Goal: Information Seeking & Learning: Learn about a topic

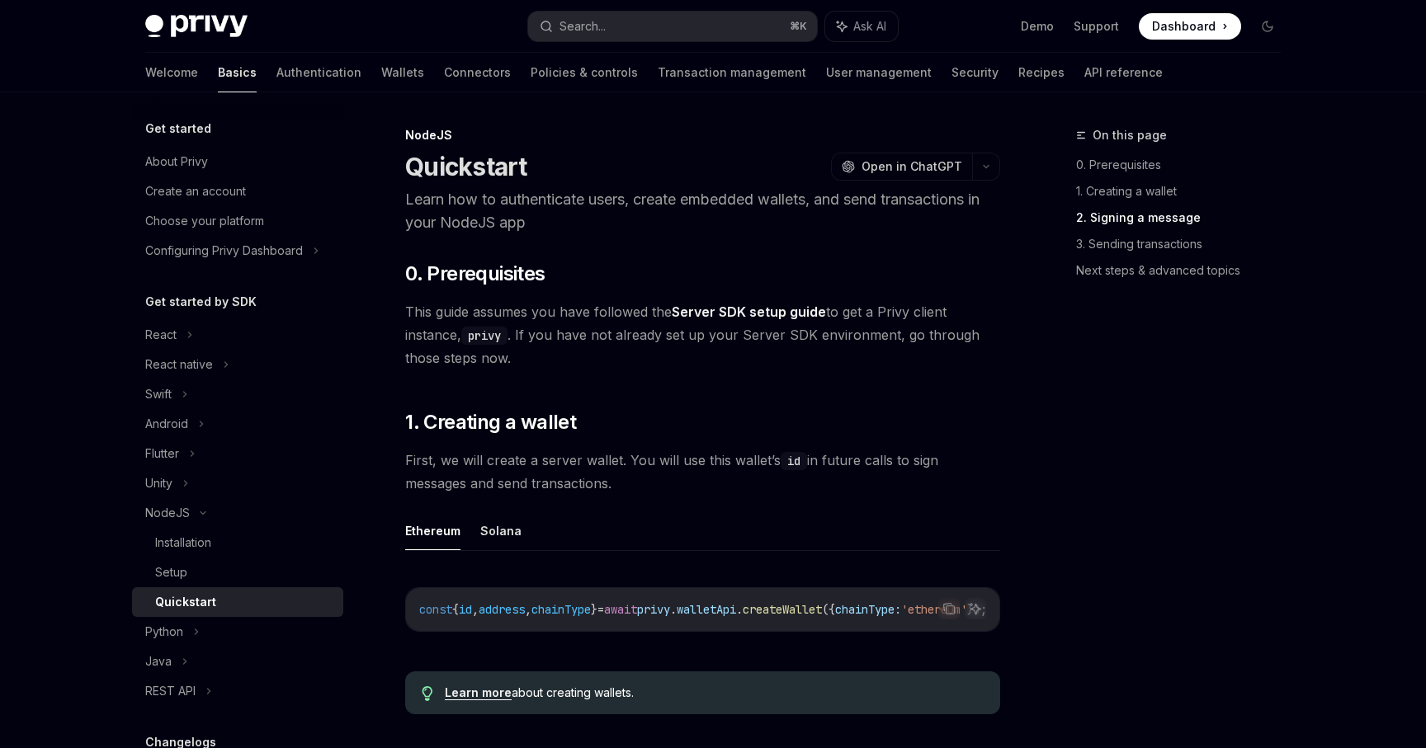
scroll to position [772, 0]
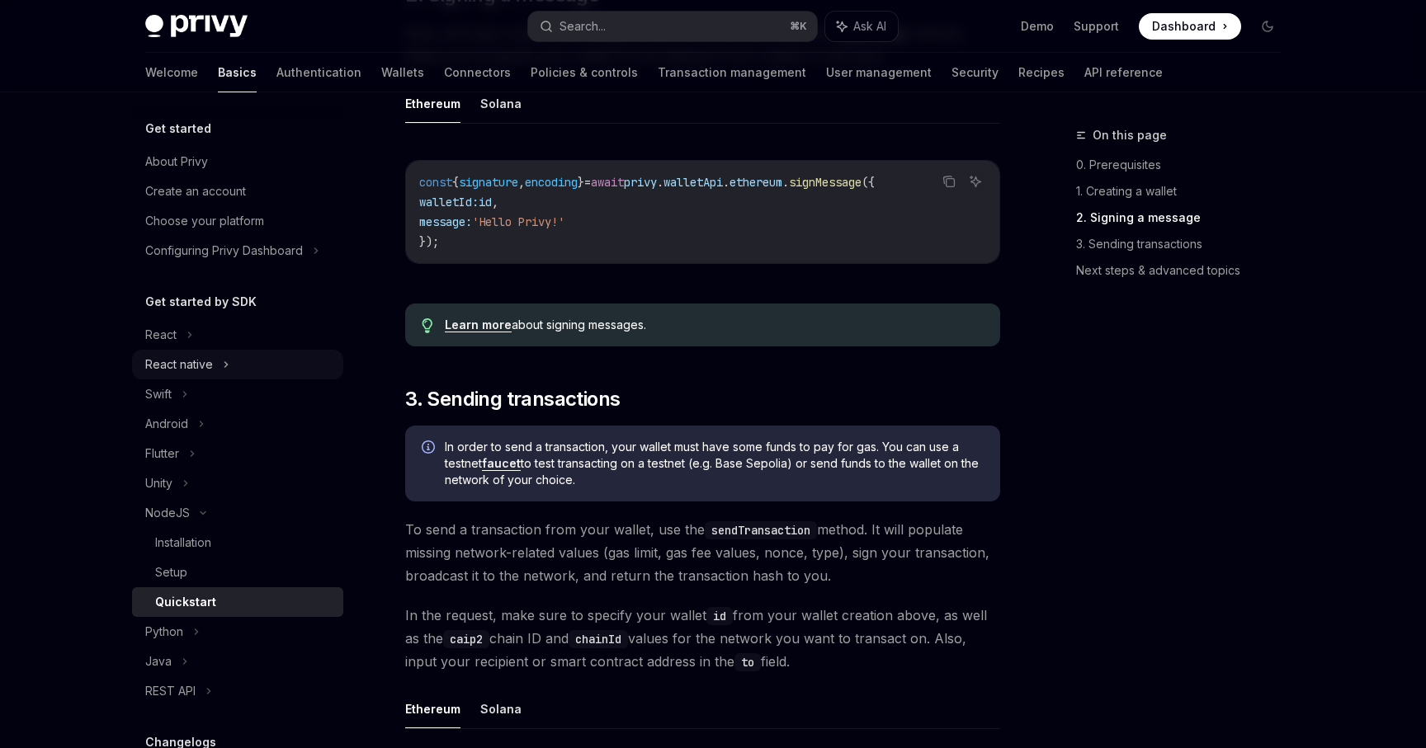
click at [259, 360] on div "React native" at bounding box center [237, 365] width 211 height 30
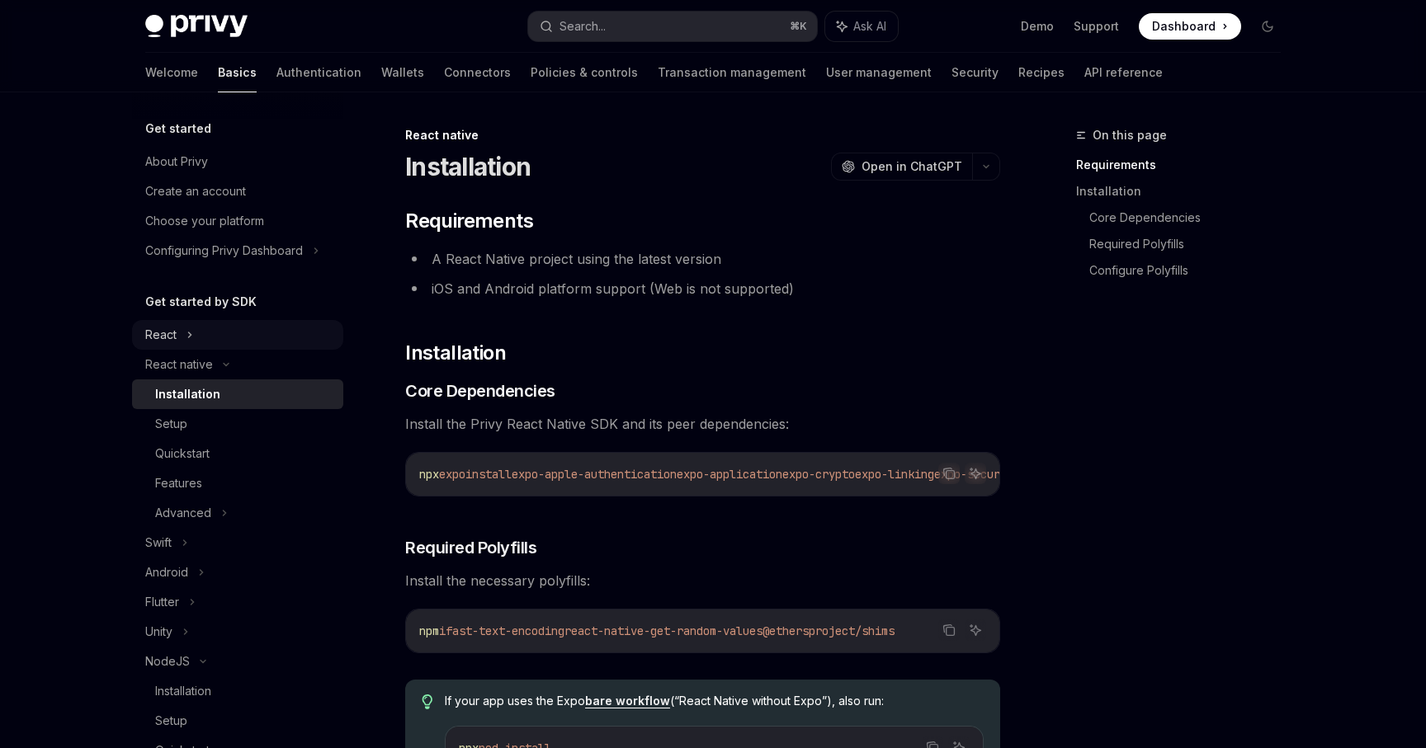
click at [242, 333] on div "React" at bounding box center [237, 335] width 211 height 30
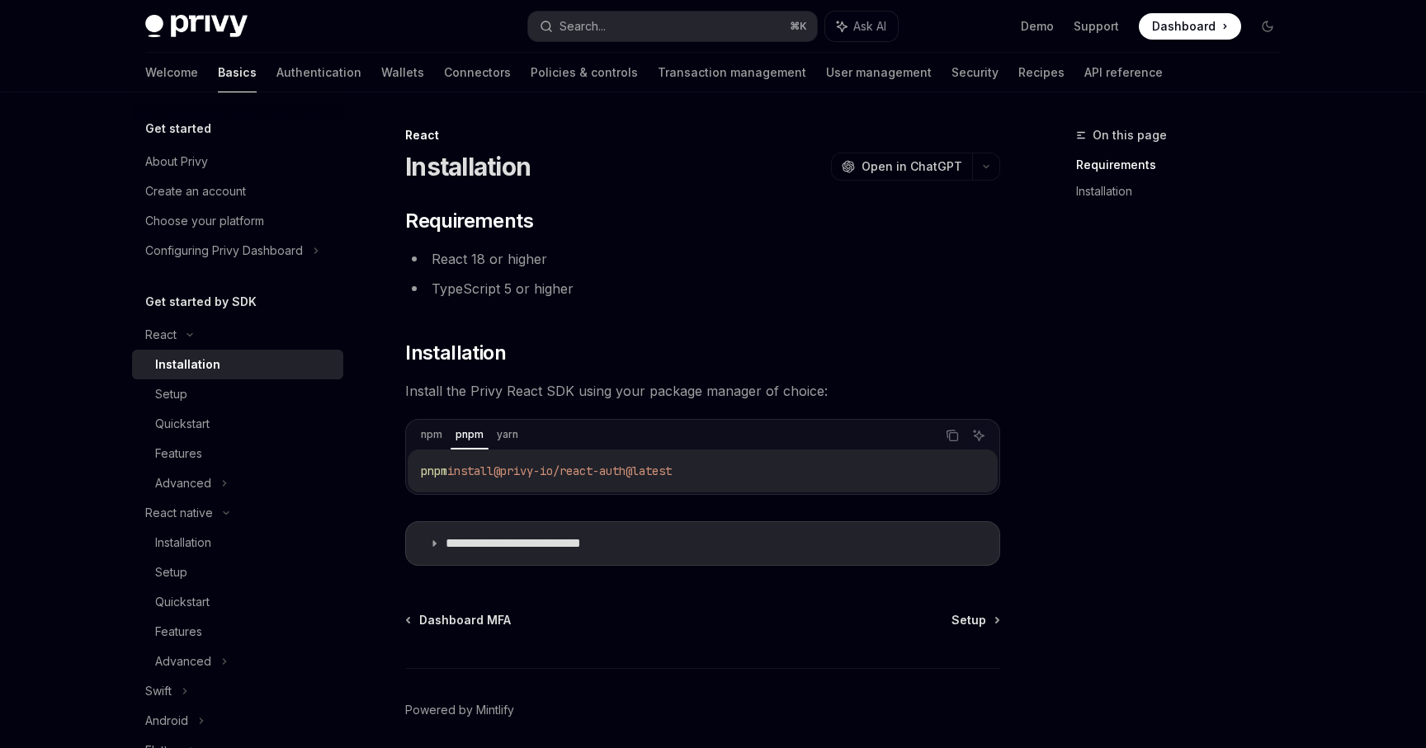
click at [242, 373] on div "Installation" at bounding box center [244, 365] width 178 height 20
click at [238, 337] on div "React" at bounding box center [237, 335] width 211 height 30
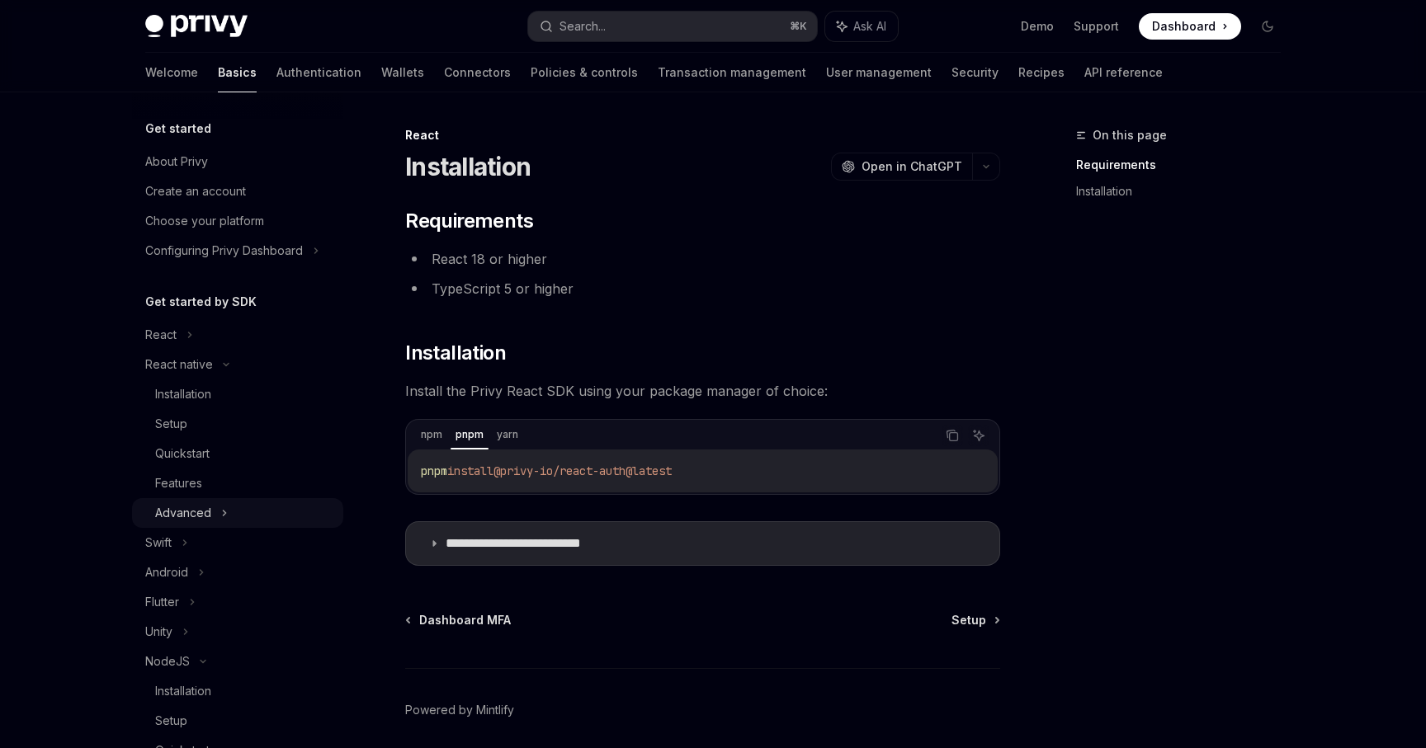
click at [251, 508] on div "Advanced" at bounding box center [237, 513] width 211 height 30
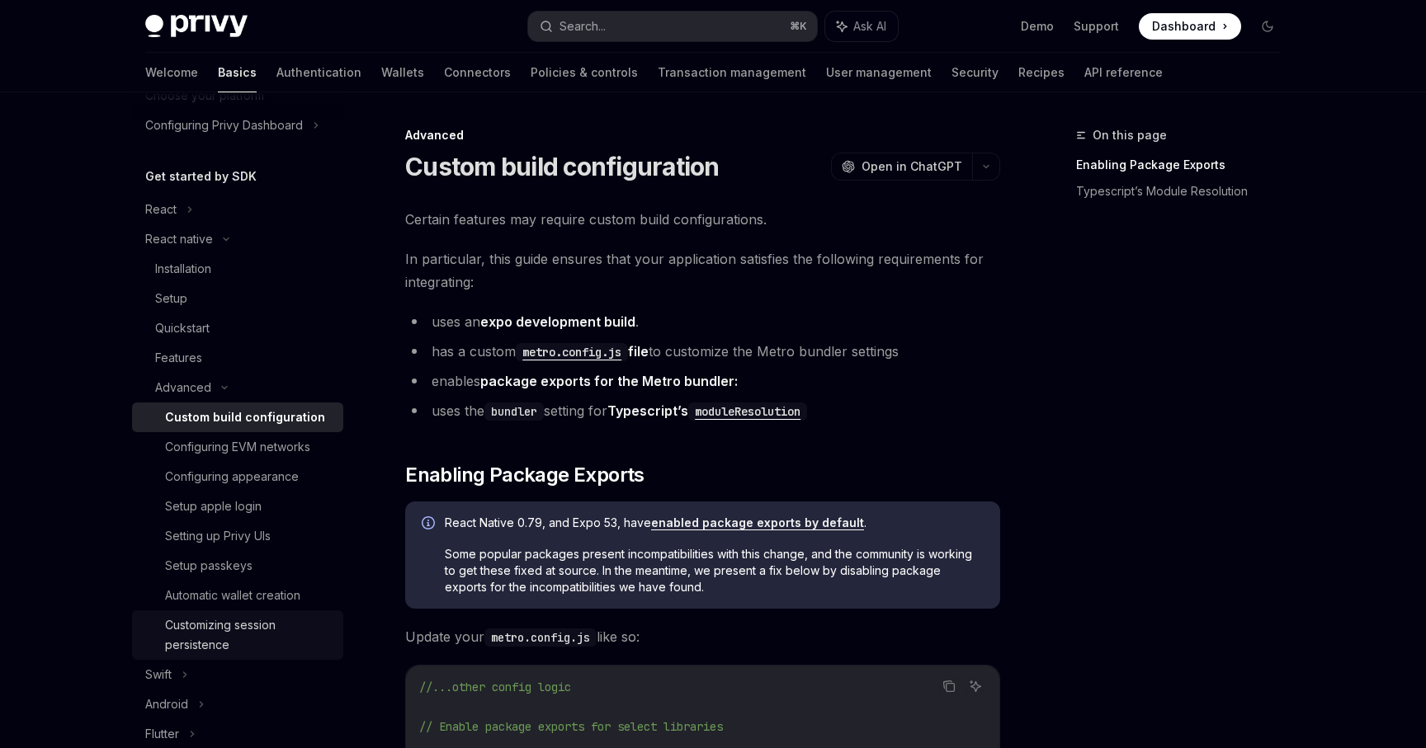
scroll to position [172, 0]
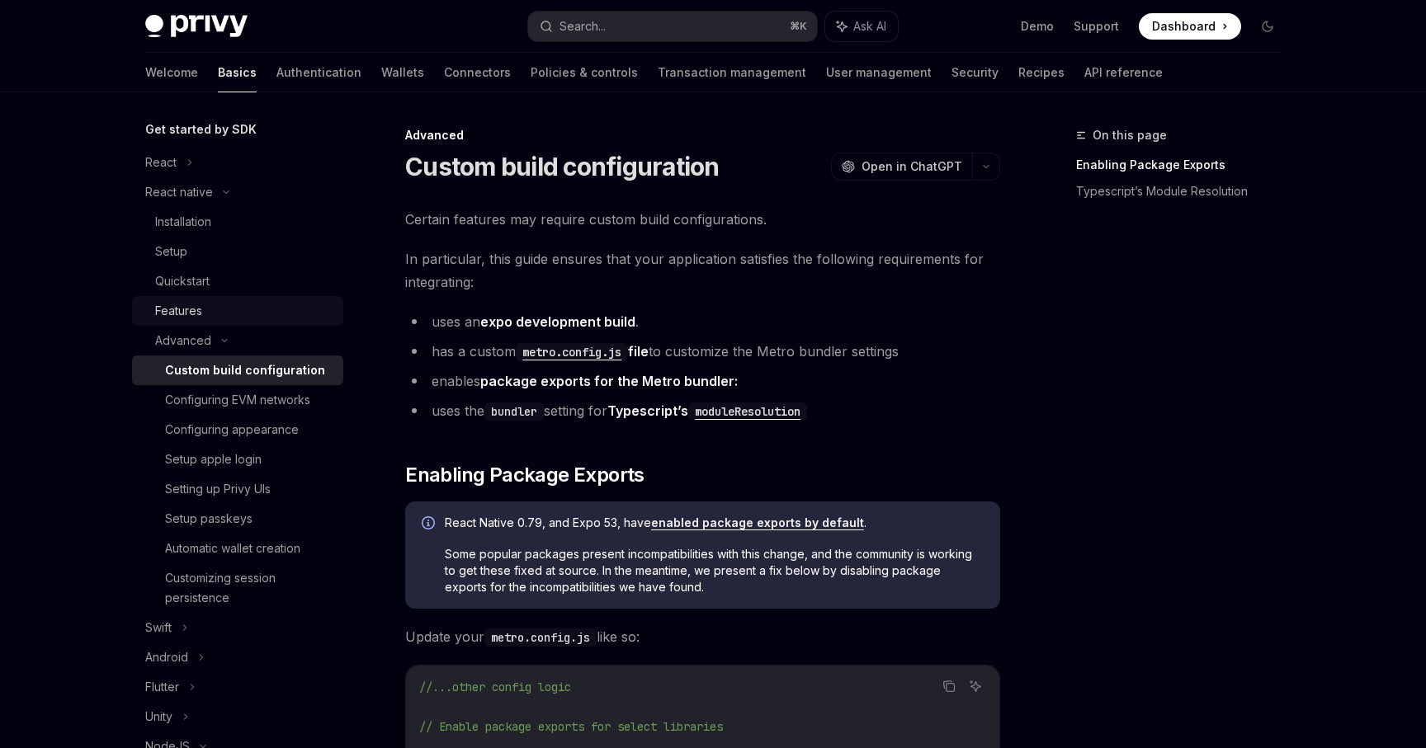
click at [256, 316] on div "Features" at bounding box center [244, 311] width 178 height 20
type textarea "*"
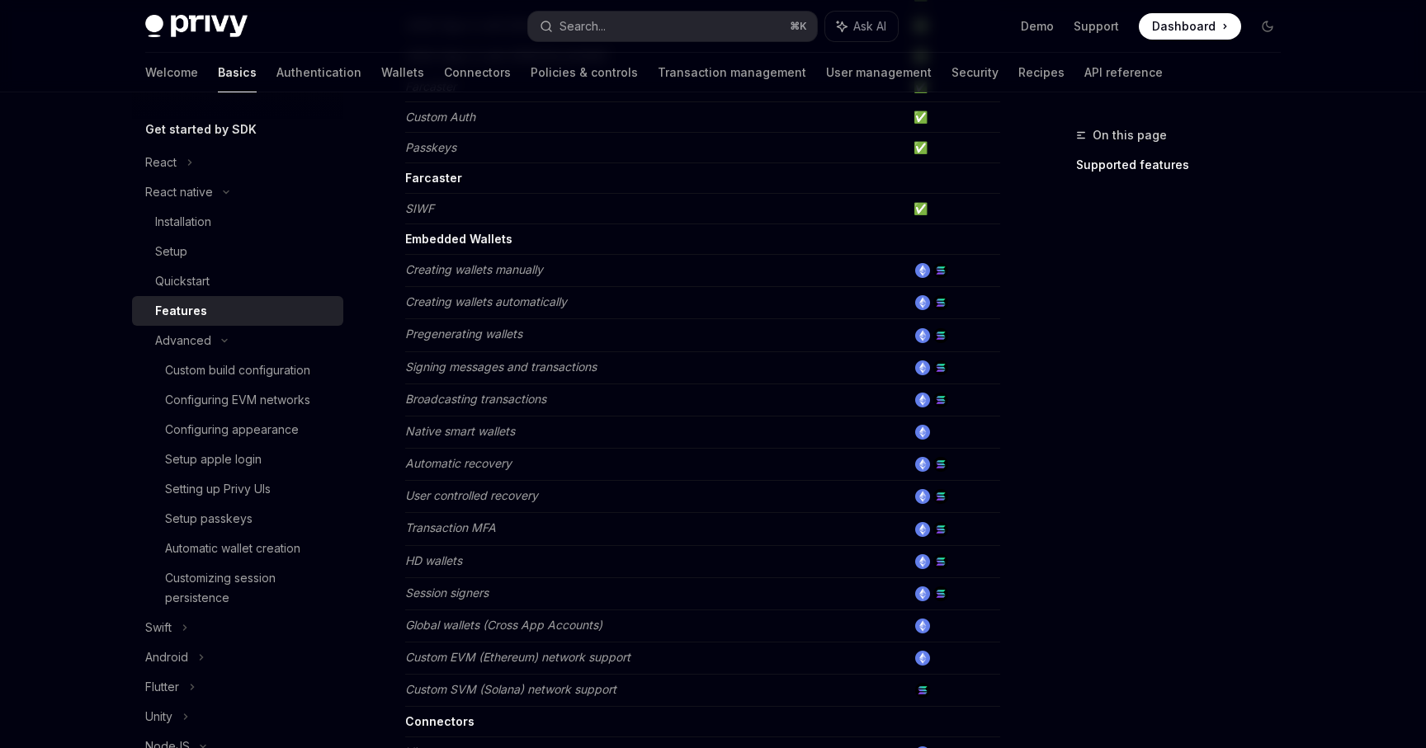
scroll to position [448, 0]
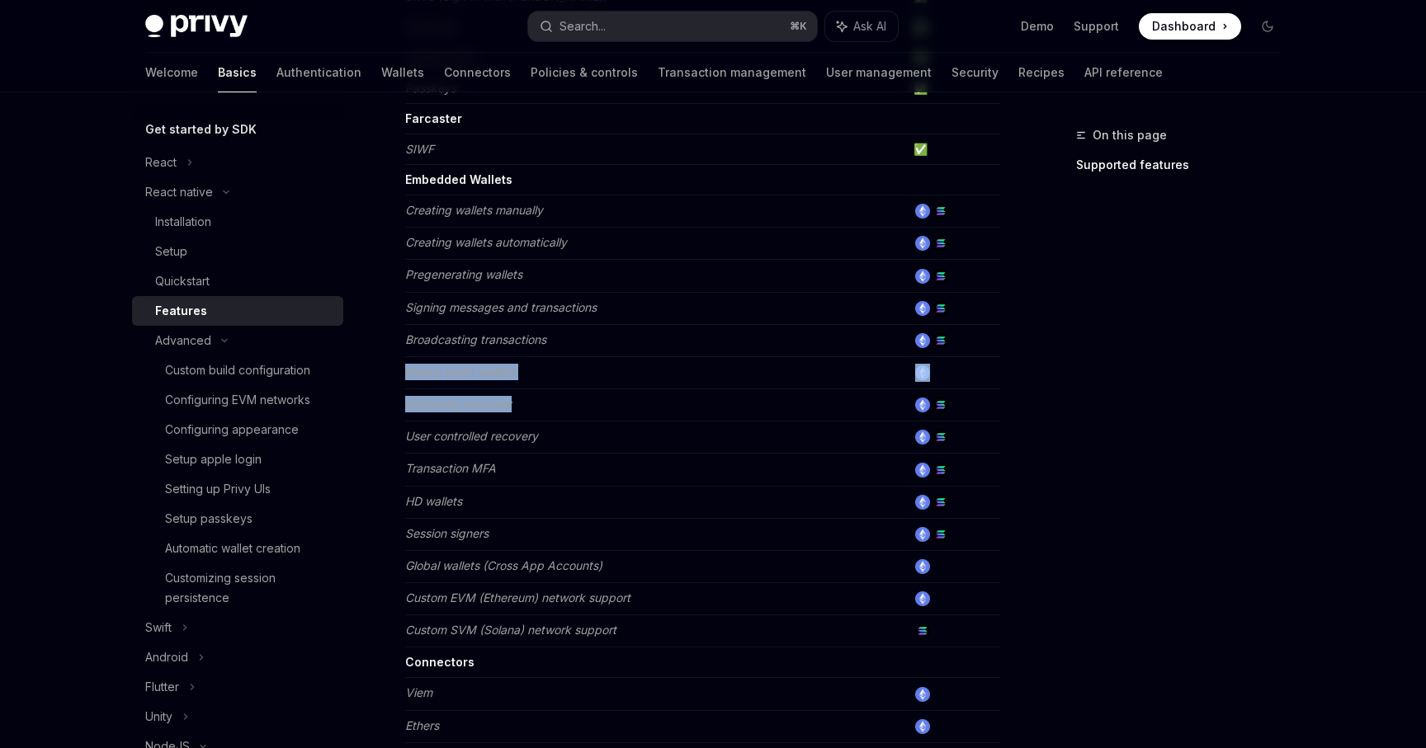
drag, startPoint x: 472, startPoint y: 361, endPoint x: 742, endPoint y: 400, distance: 272.6
click at [742, 400] on tbody "Authentication Email ✅ SMS ✅ OAuth ✅ SIWE (Sign In with Ethereum) ✅ SIWS (Sign …" at bounding box center [702, 333] width 595 height 1009
click at [741, 400] on td "Automatic recovery" at bounding box center [656, 406] width 502 height 32
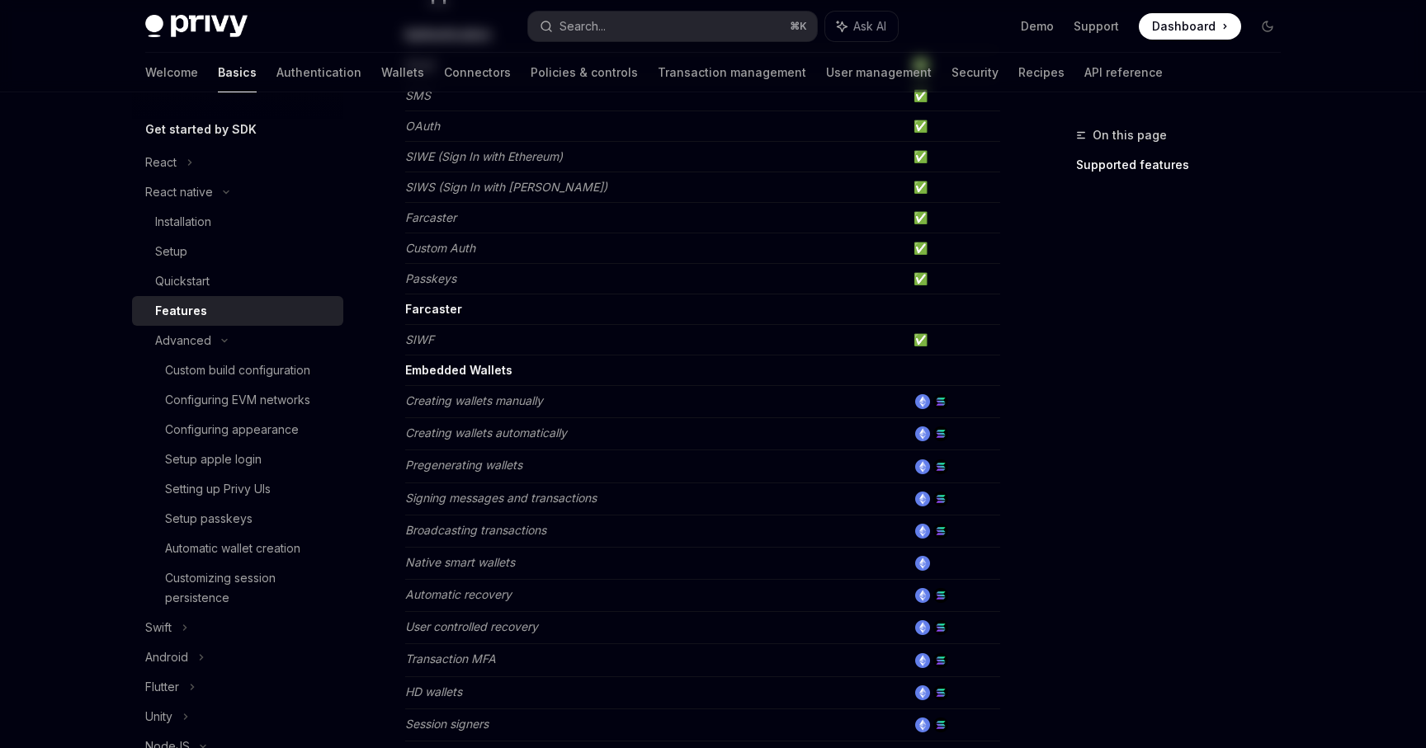
scroll to position [0, 0]
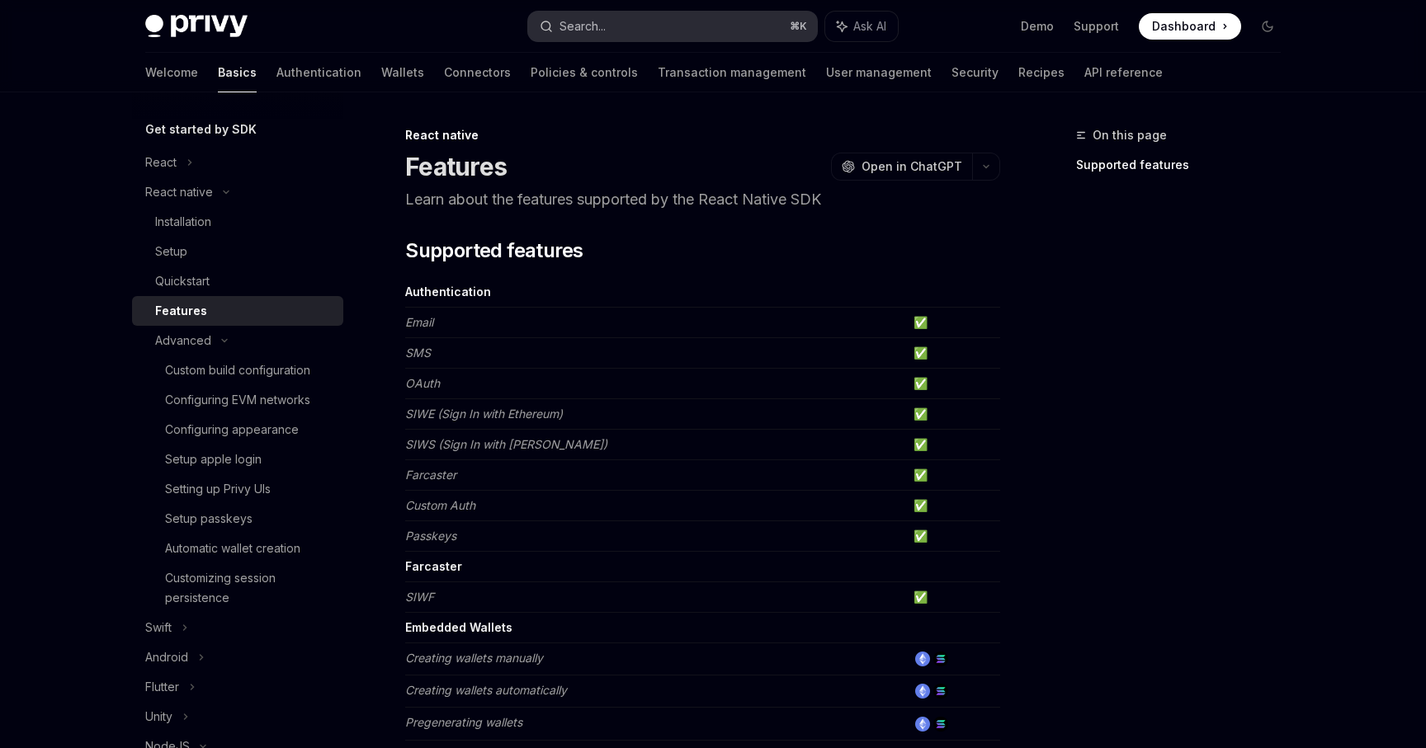
click at [687, 29] on button "Search... ⌘ K" at bounding box center [672, 27] width 289 height 30
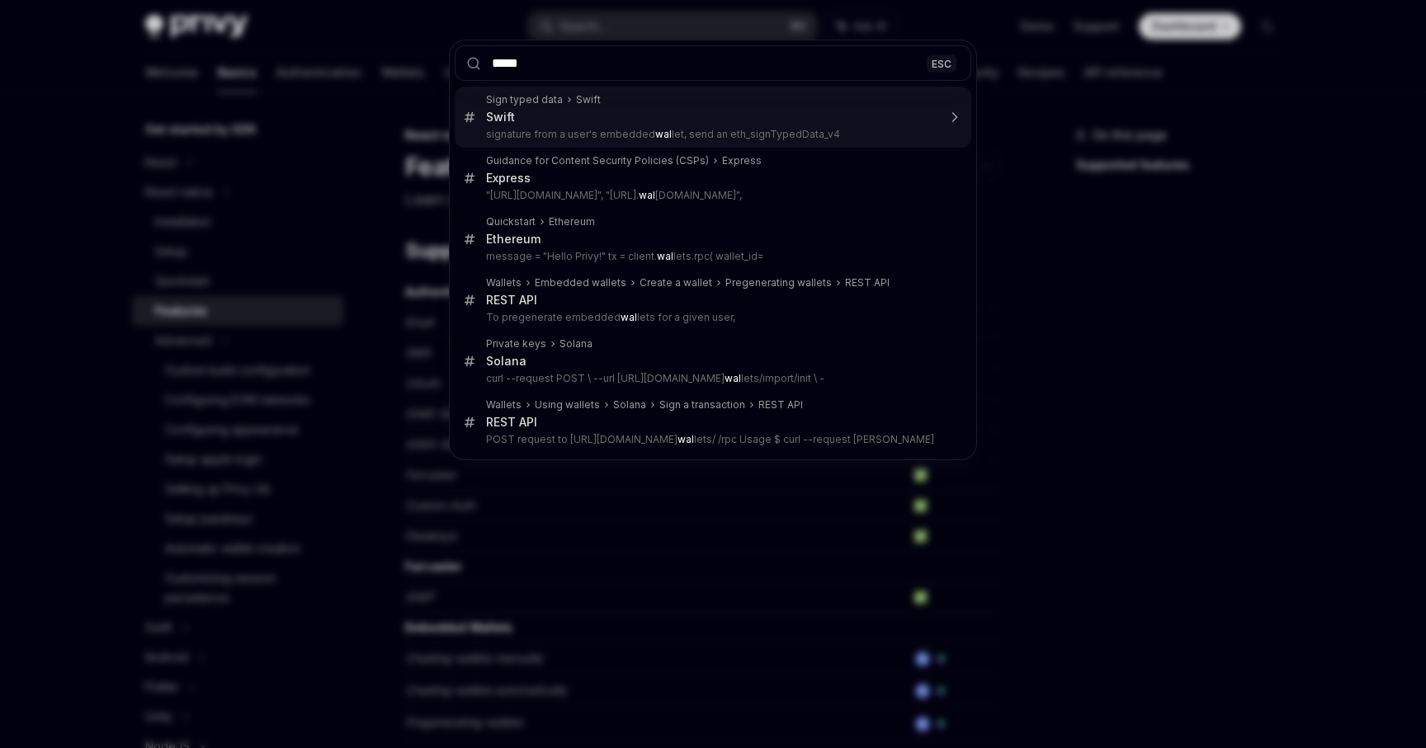
type input "******"
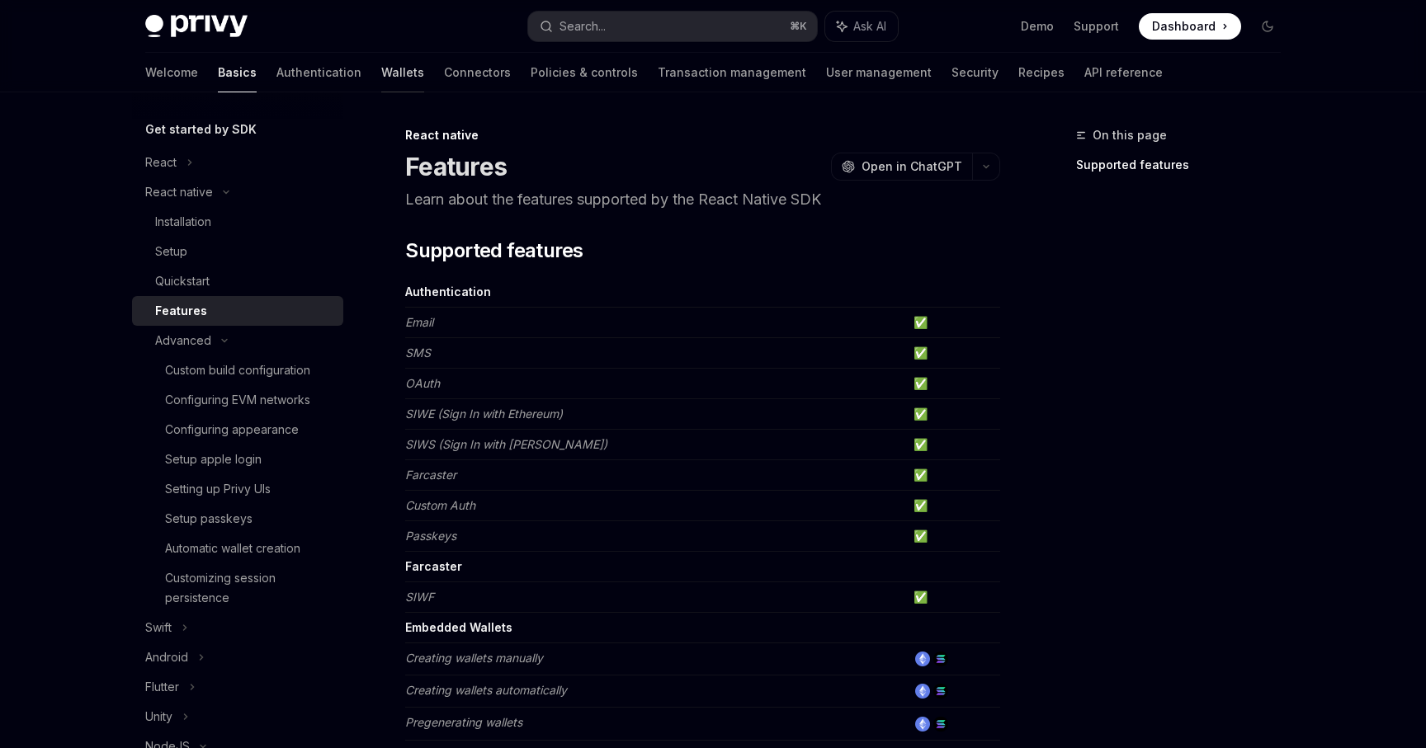
click at [381, 68] on link "Wallets" at bounding box center [402, 73] width 43 height 40
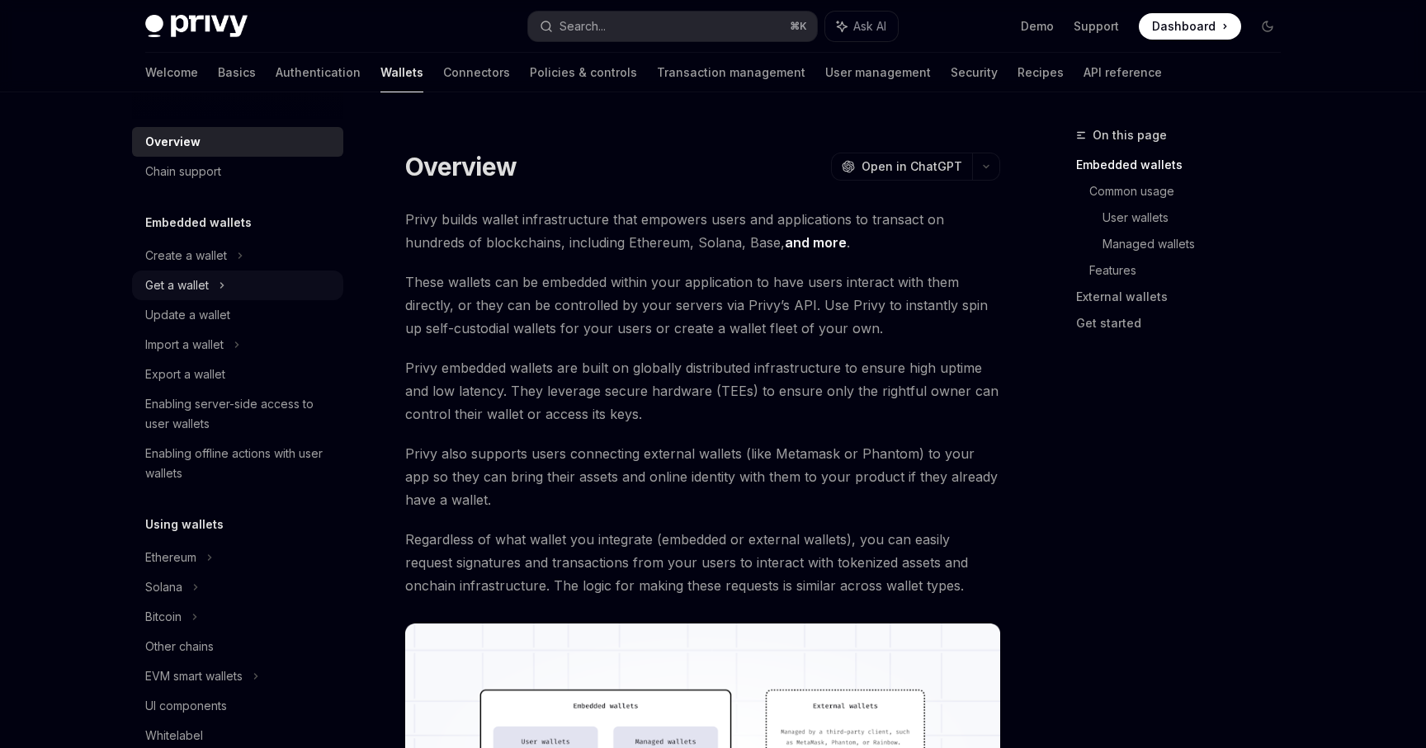
click at [278, 289] on div "Get a wallet" at bounding box center [237, 286] width 211 height 30
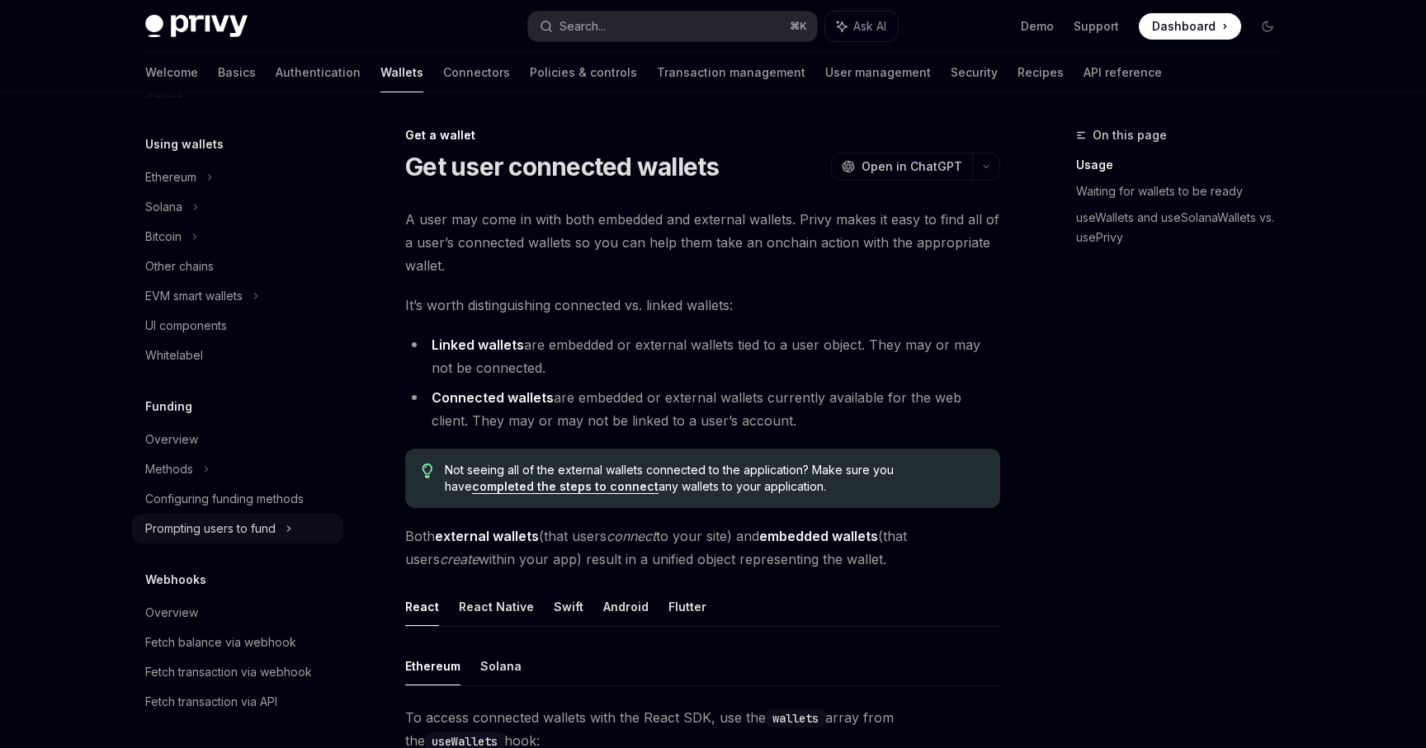
scroll to position [487, 0]
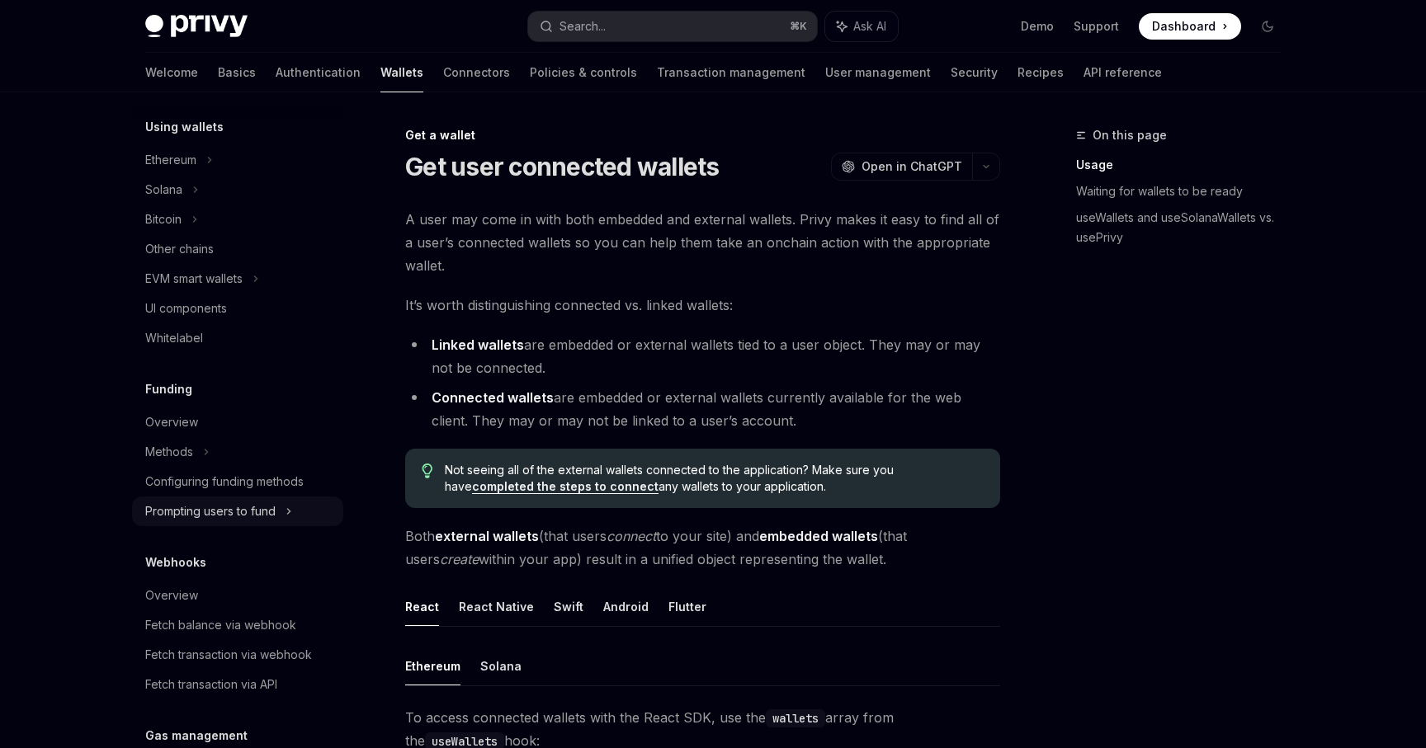
click at [292, 506] on icon at bounding box center [289, 512] width 7 height 20
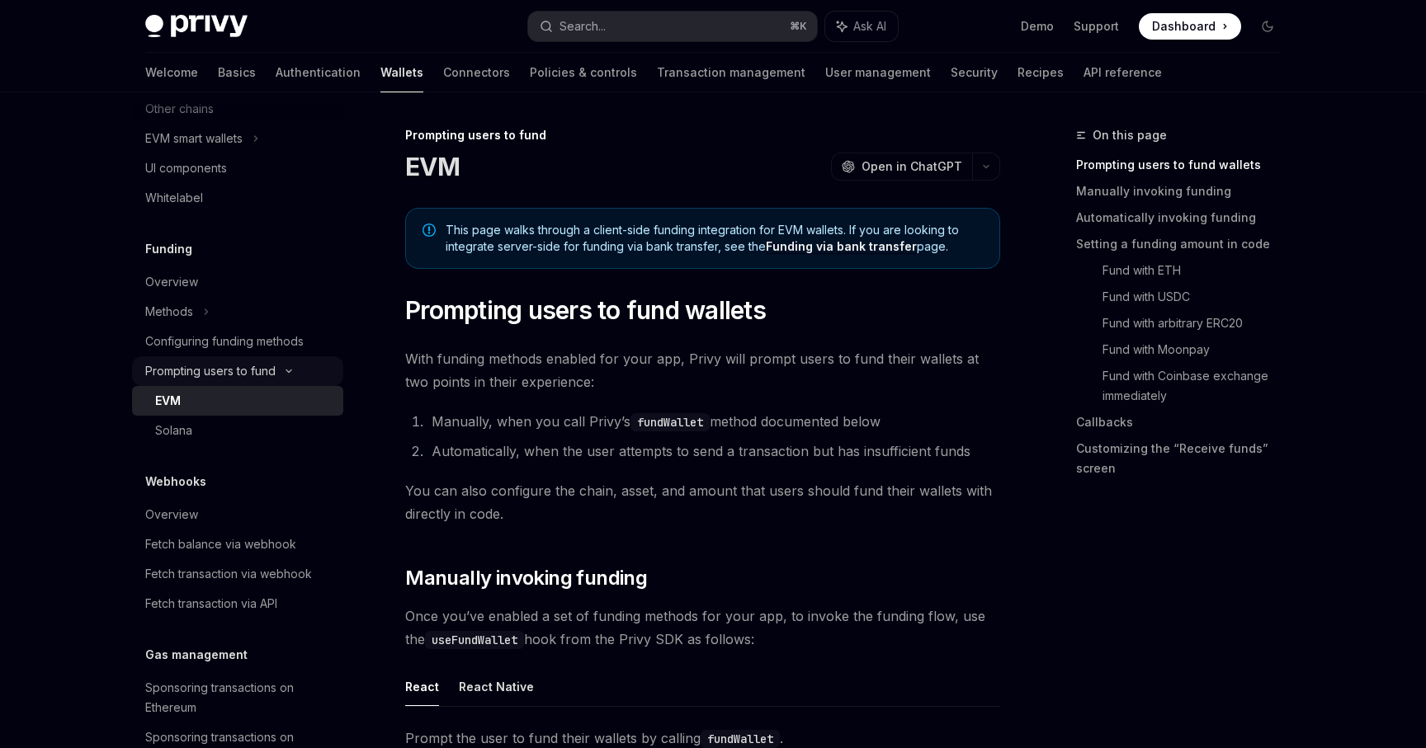
scroll to position [630, 0]
click at [296, 539] on div "Fetch balance via webhook" at bounding box center [239, 542] width 188 height 20
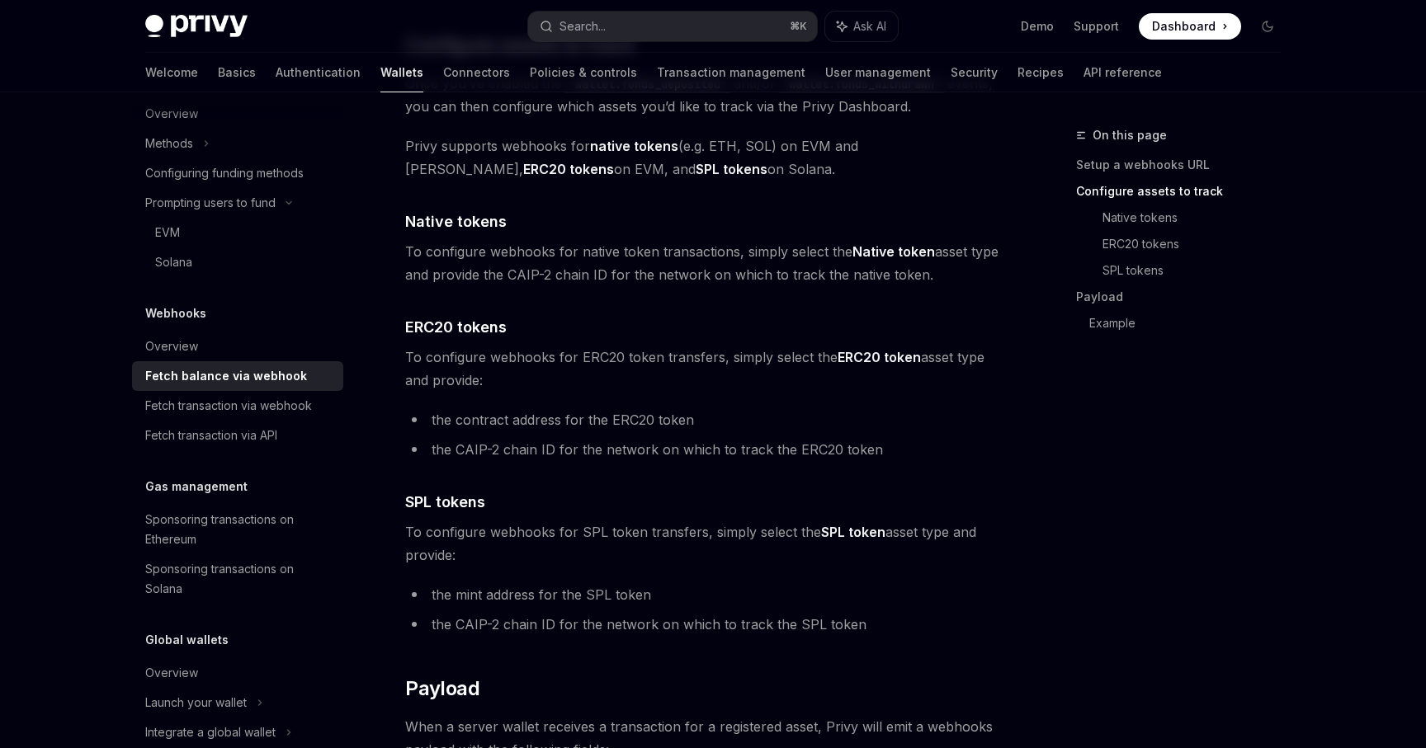
scroll to position [796, 0]
click at [259, 447] on link "Fetch transaction via API" at bounding box center [237, 435] width 211 height 30
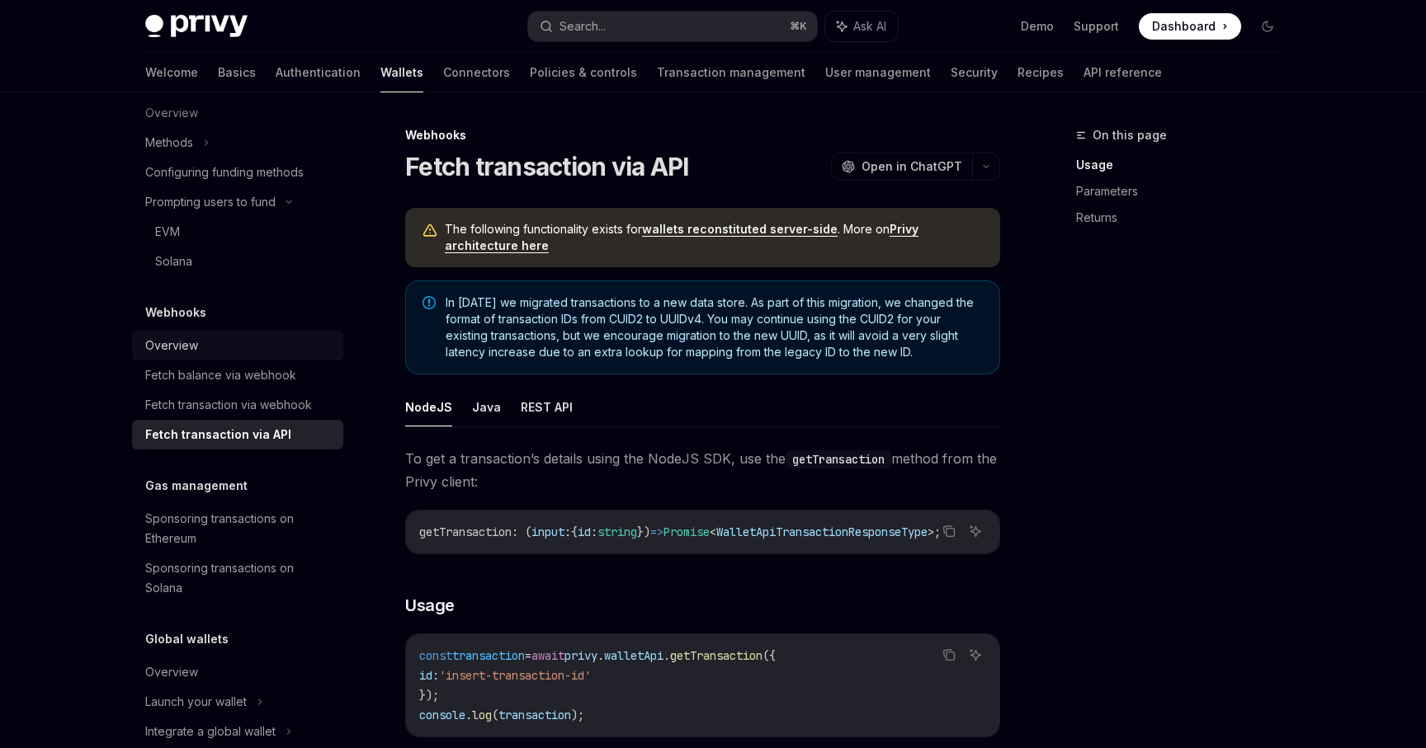
click at [278, 351] on div "Overview" at bounding box center [239, 346] width 188 height 20
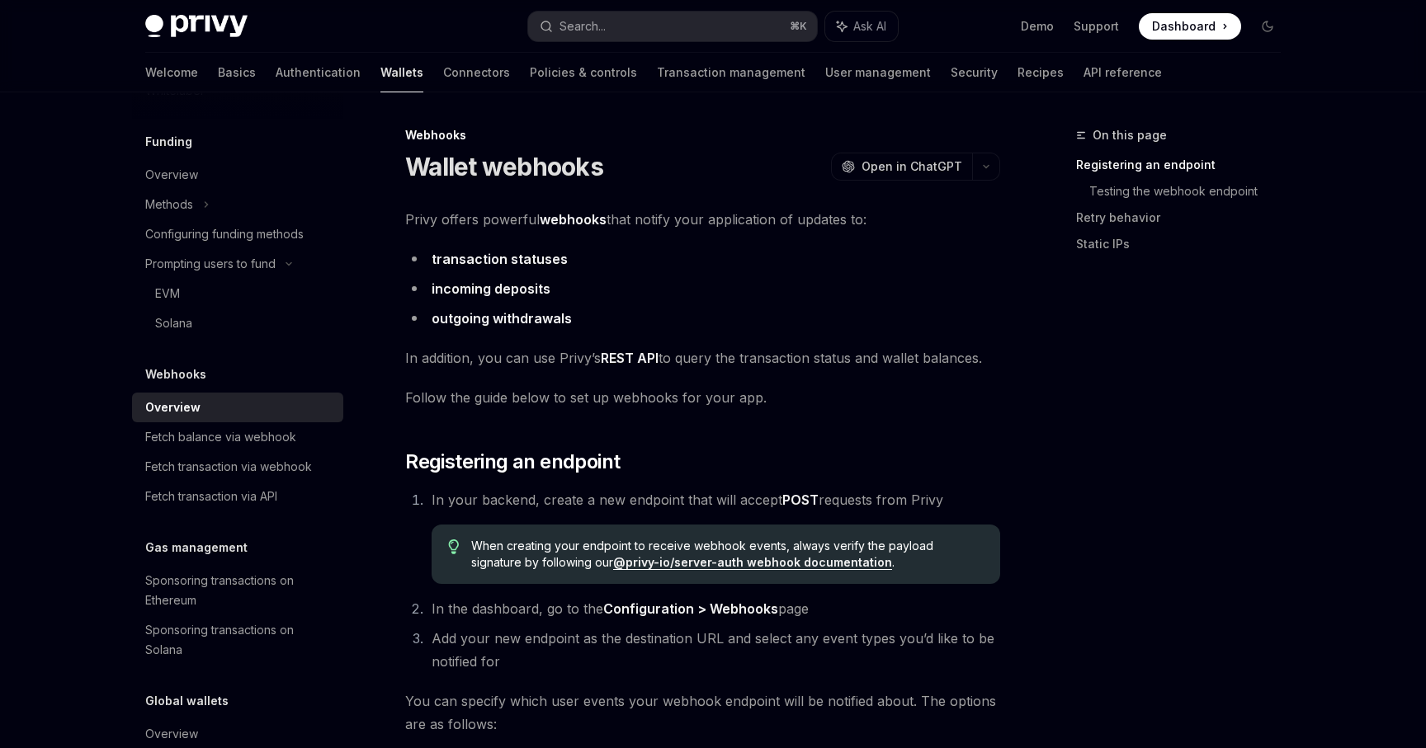
scroll to position [696, 0]
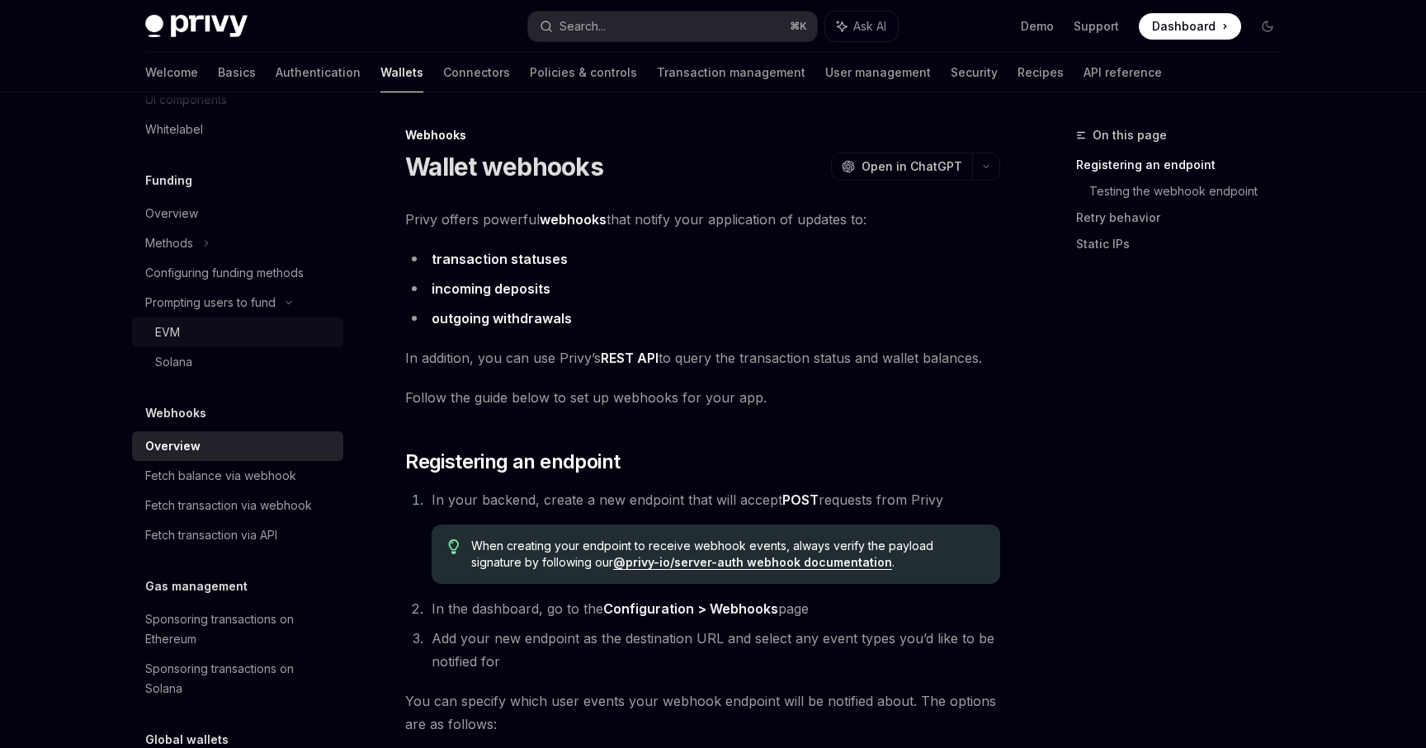
click at [289, 338] on div "EVM" at bounding box center [244, 333] width 178 height 20
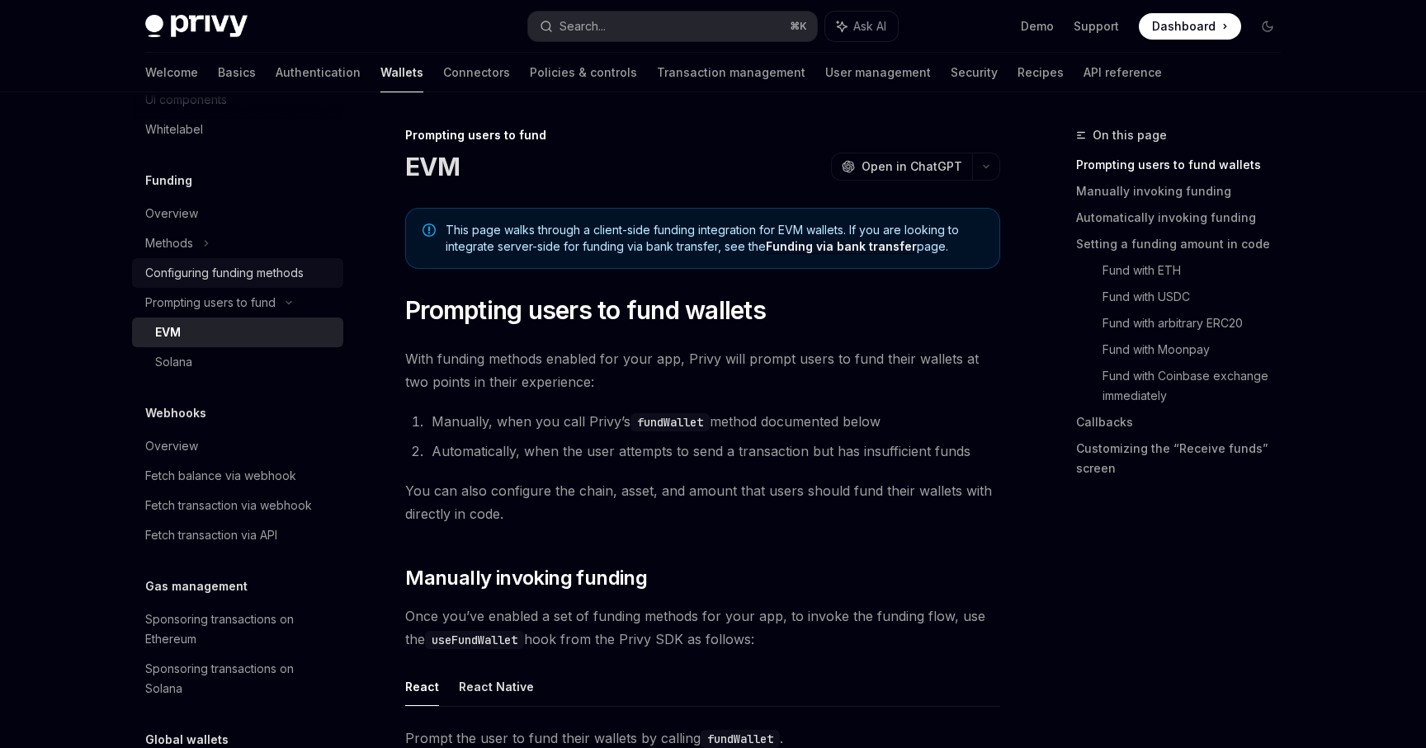
click at [290, 276] on div "Configuring funding methods" at bounding box center [224, 273] width 158 height 20
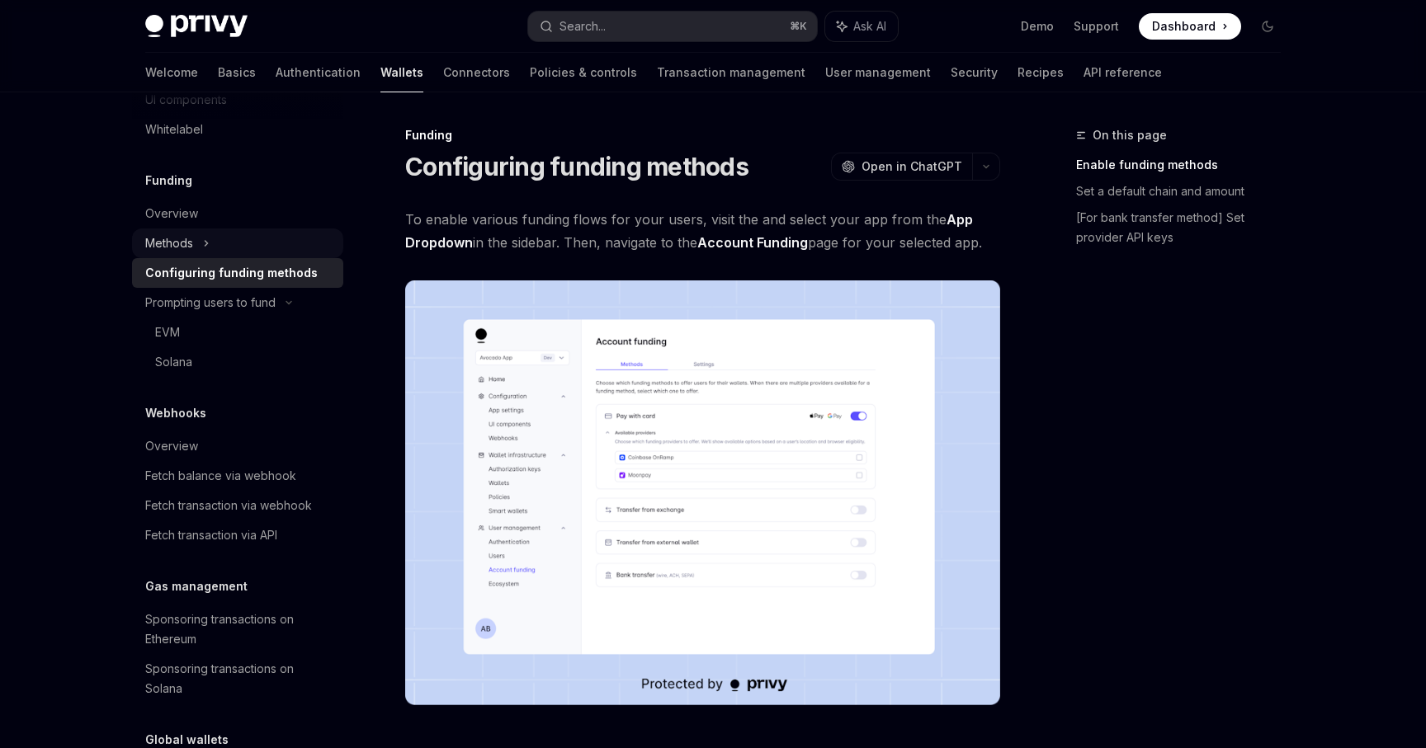
click at [281, 254] on div "Methods" at bounding box center [237, 244] width 211 height 30
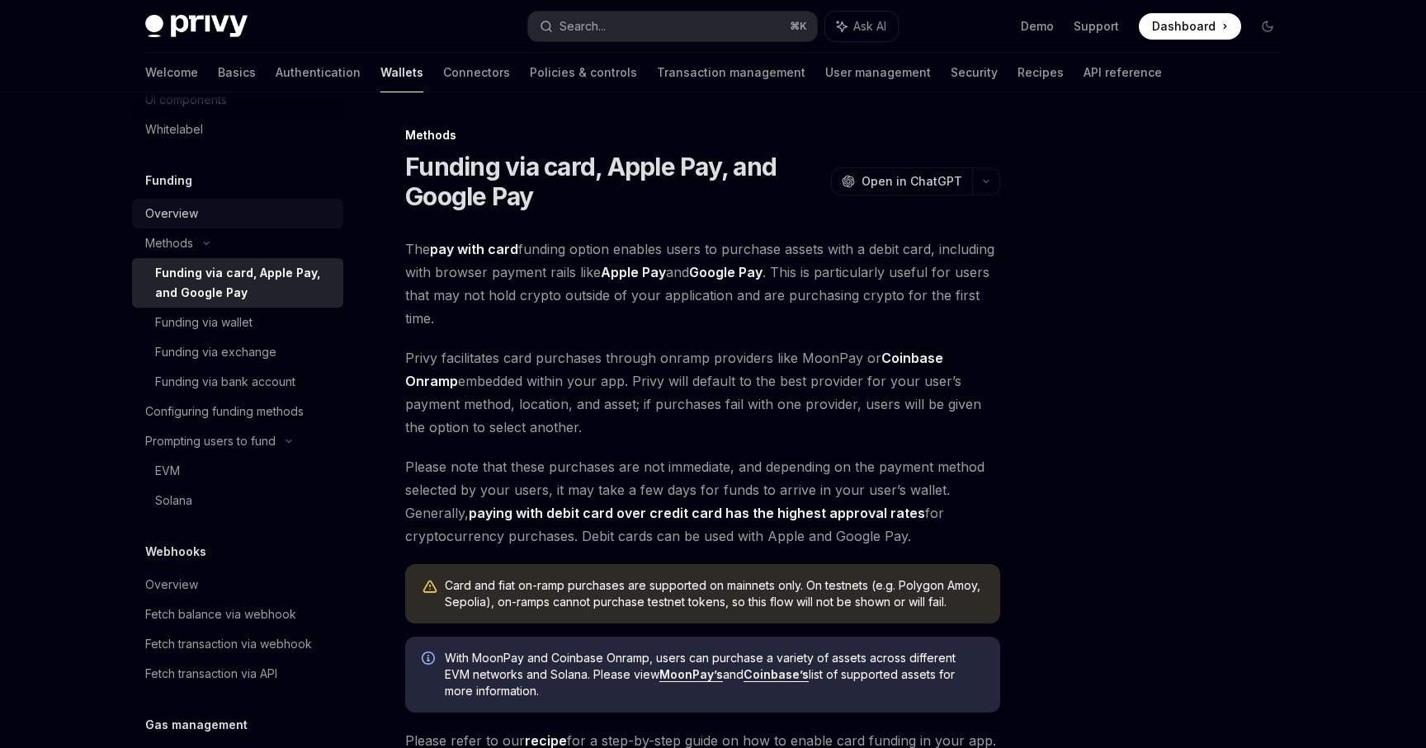
click at [267, 227] on link "Overview" at bounding box center [237, 214] width 211 height 30
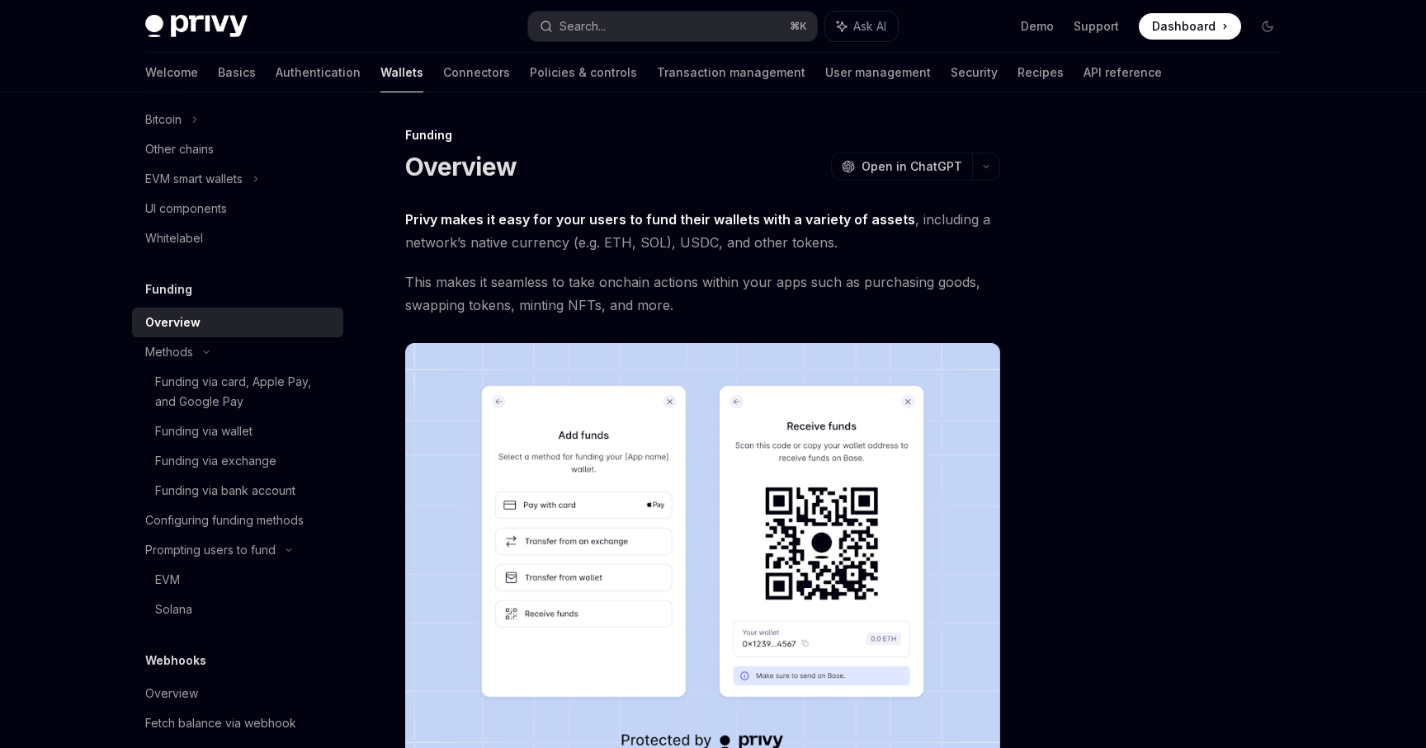
scroll to position [574, 0]
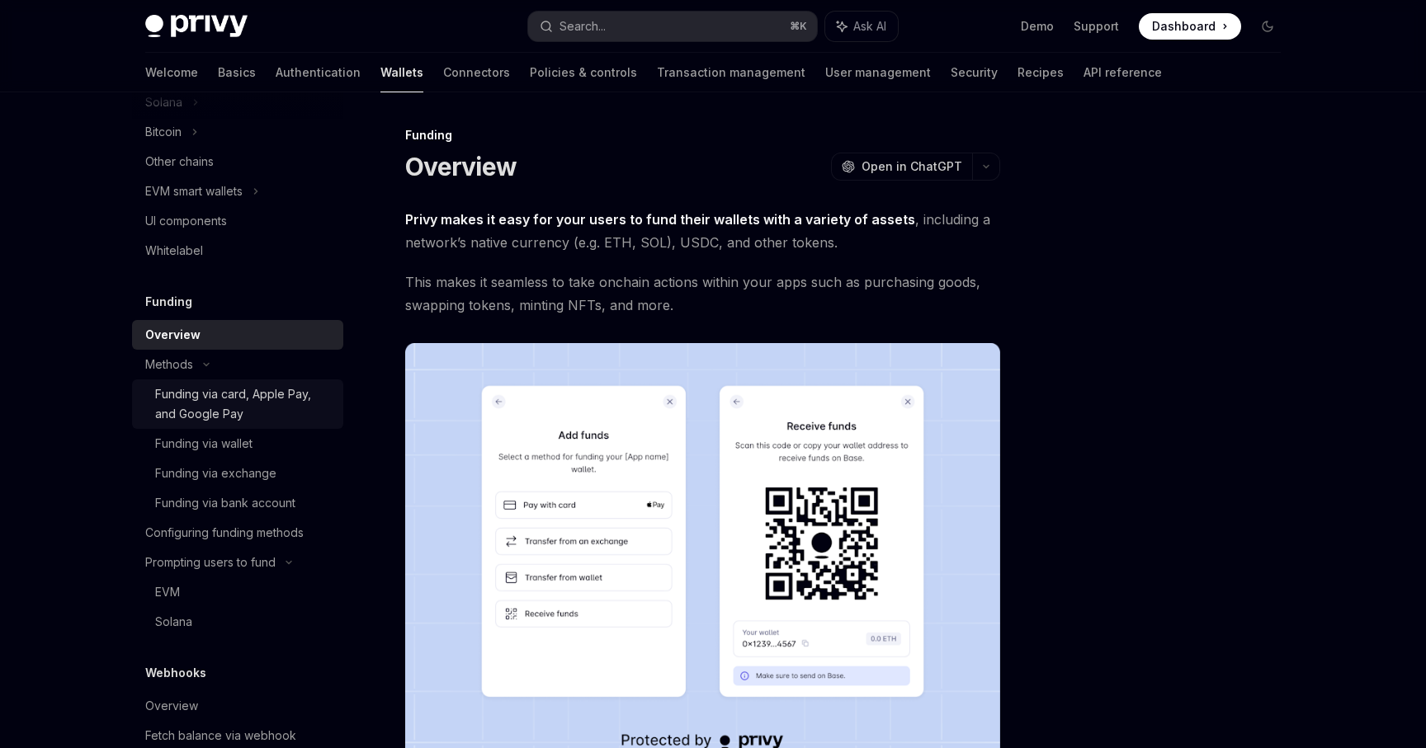
click at [260, 395] on div "Funding via card, Apple Pay, and Google Pay" at bounding box center [244, 405] width 178 height 40
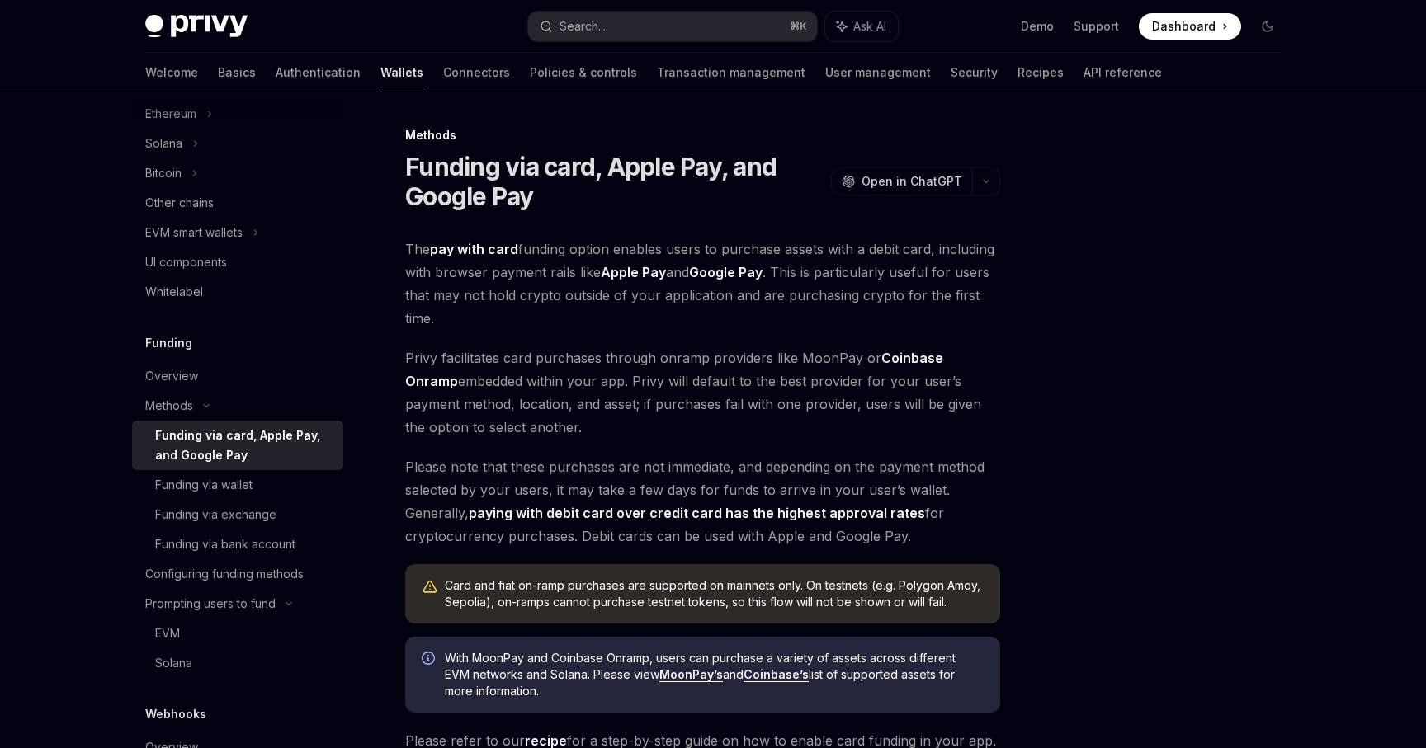
scroll to position [531, 0]
click at [227, 357] on div "Funding Overview Methods Funding via card, Apple Pay, and Google Pay Funding vi…" at bounding box center [237, 507] width 211 height 345
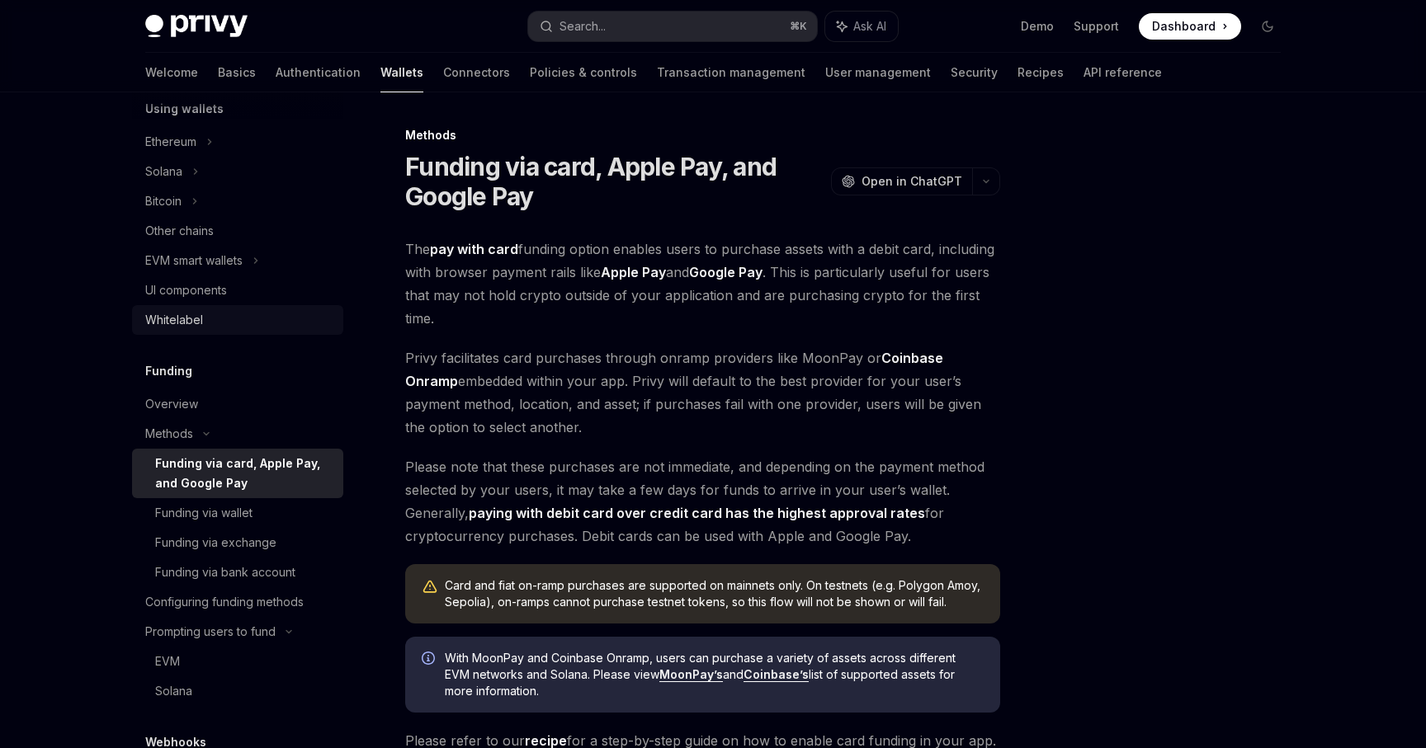
scroll to position [492, 0]
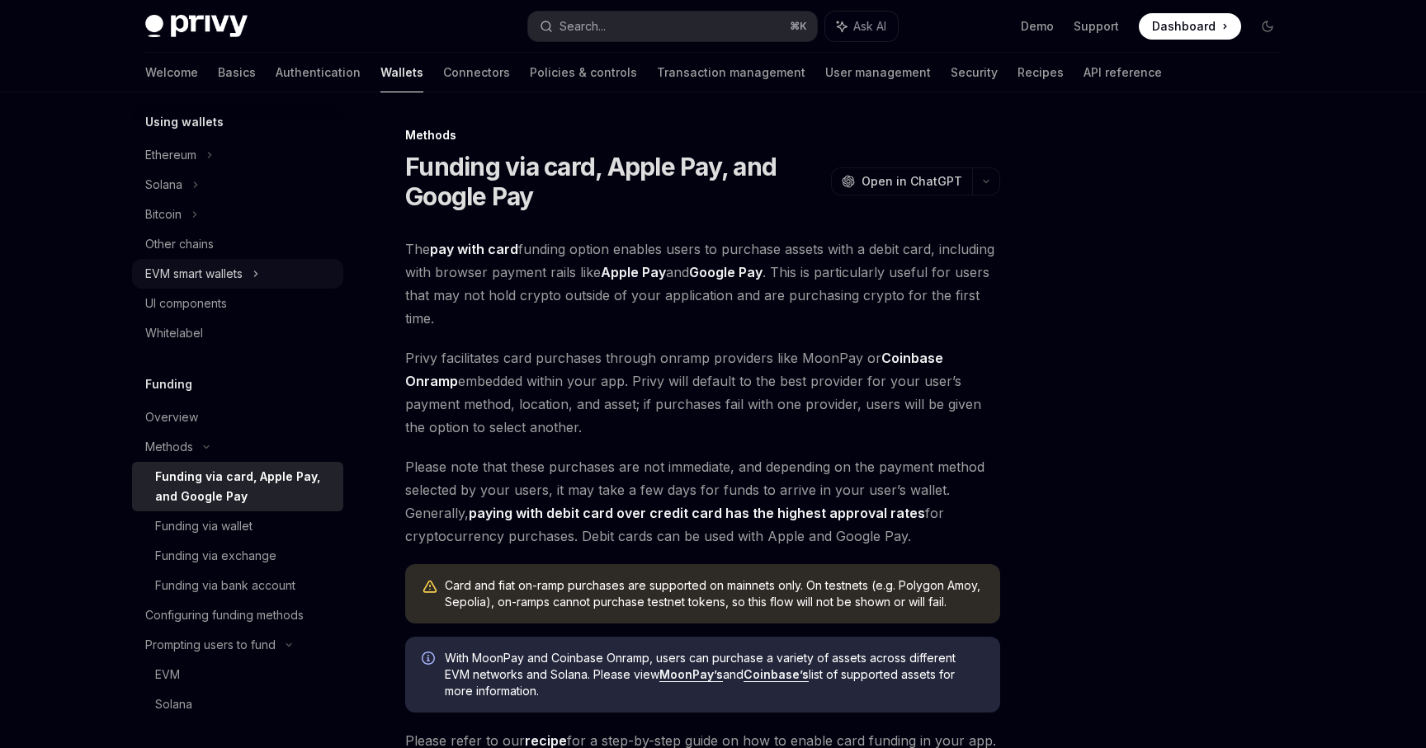
click at [254, 281] on div "EVM smart wallets" at bounding box center [237, 274] width 211 height 30
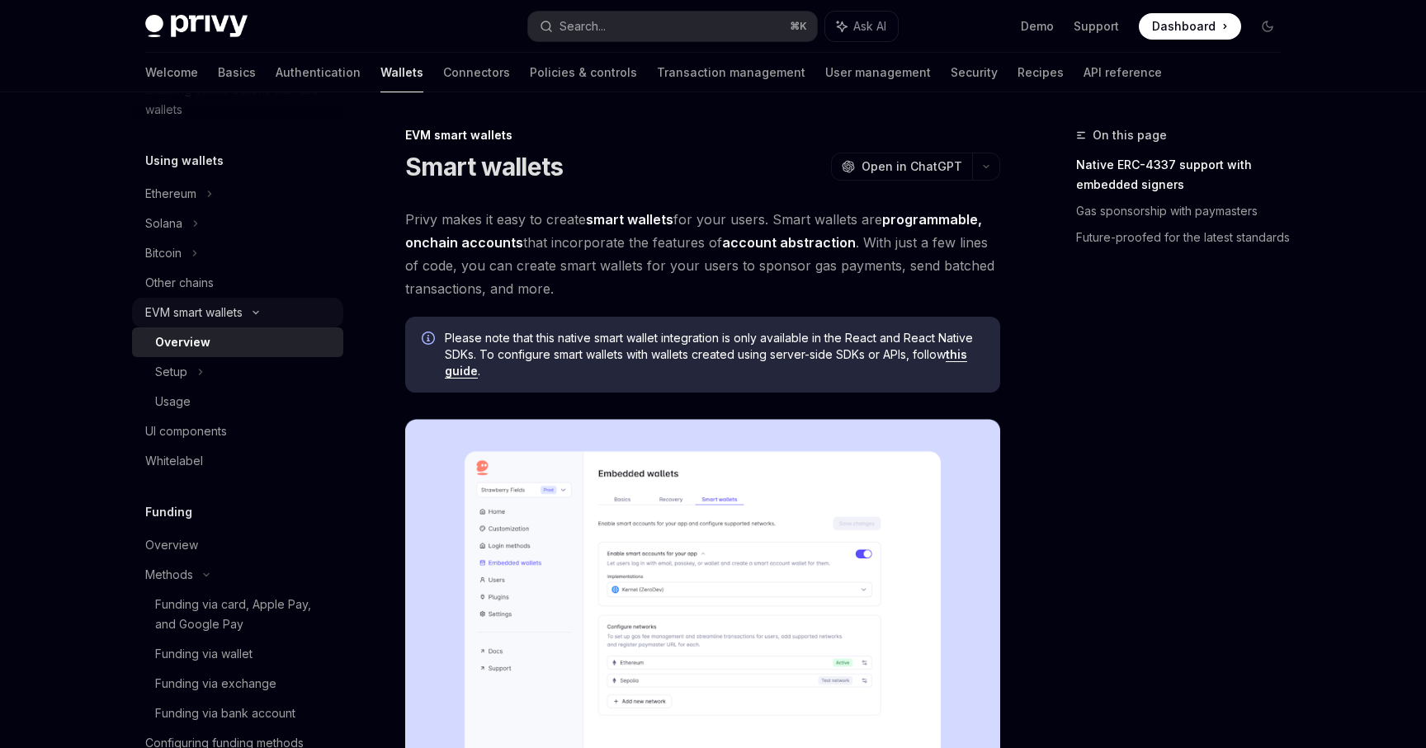
scroll to position [451, 0]
click at [252, 257] on div "Bitcoin" at bounding box center [237, 255] width 211 height 30
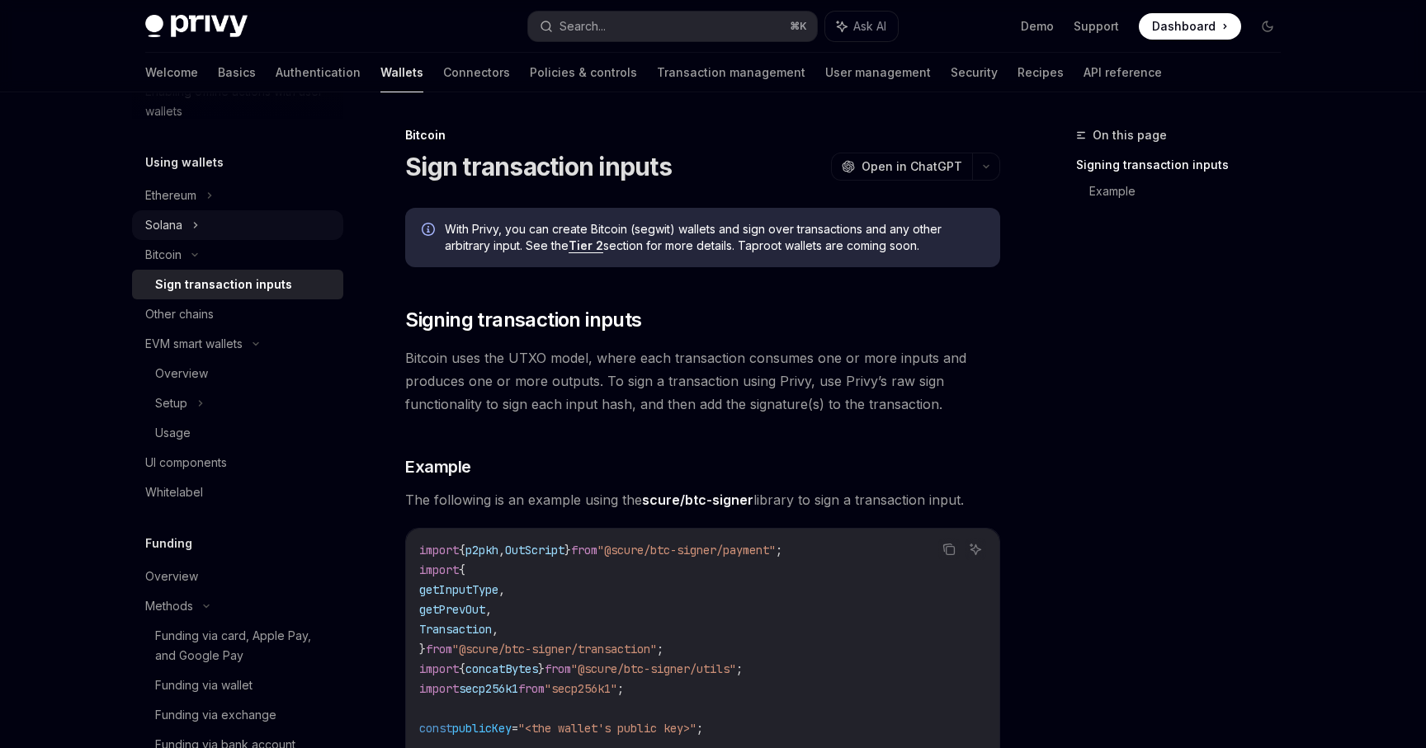
click at [252, 220] on div "Solana" at bounding box center [237, 225] width 211 height 30
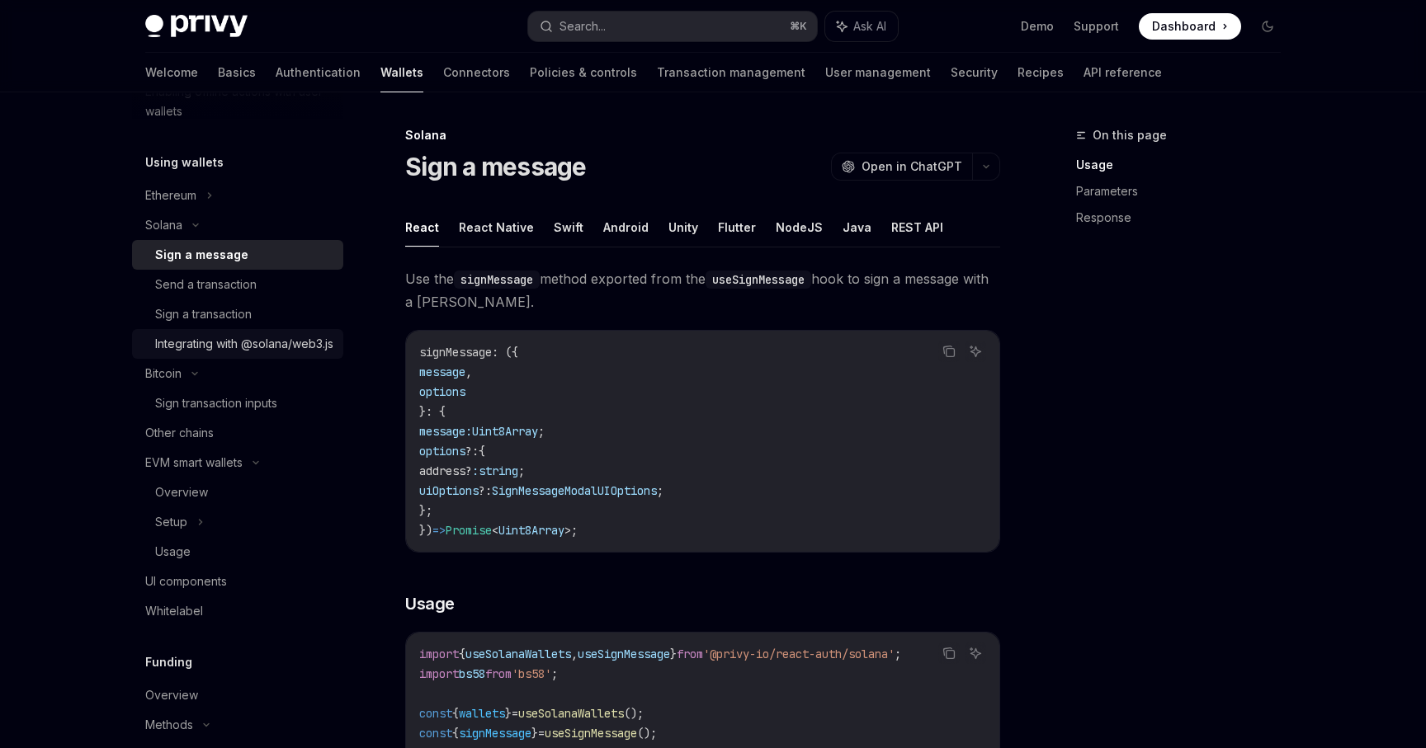
click at [272, 332] on link "Integrating with @solana/web3.js" at bounding box center [237, 344] width 211 height 30
type textarea "*"
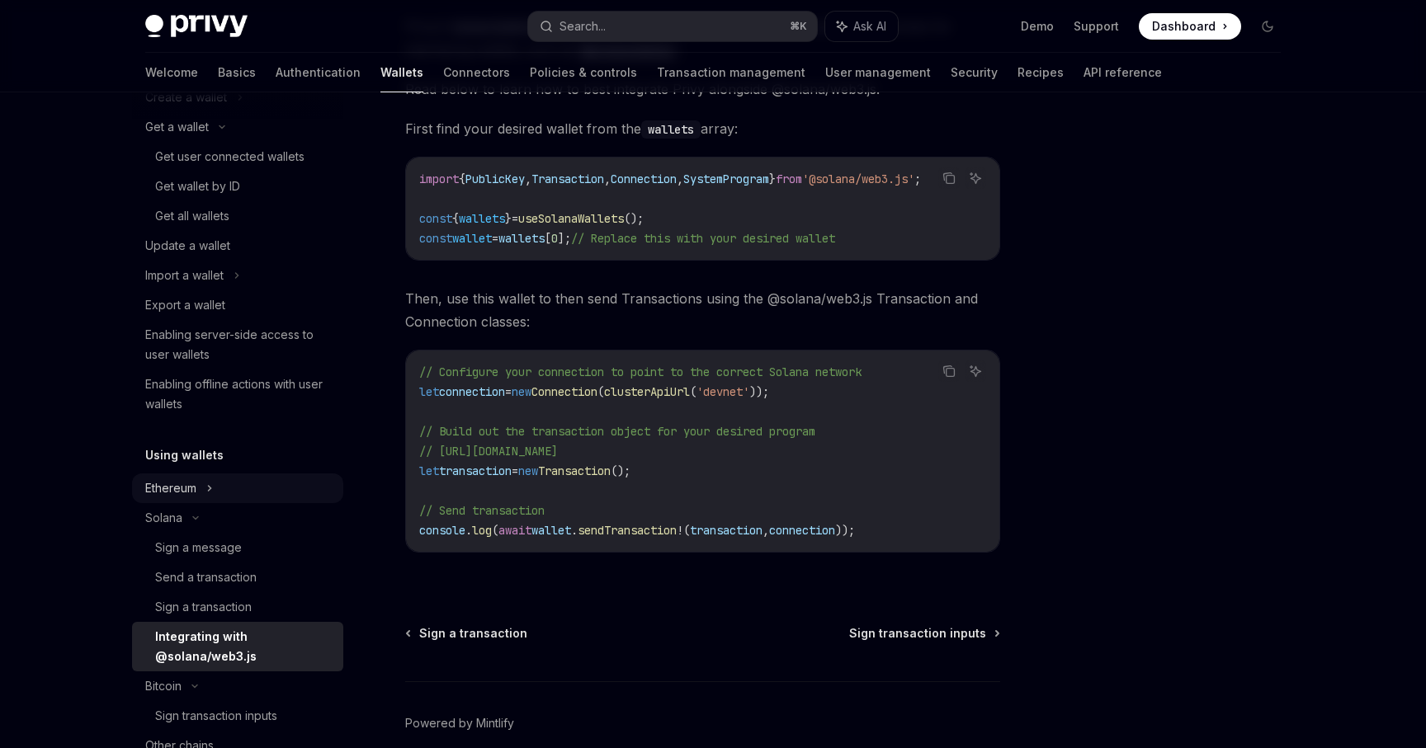
scroll to position [156, 0]
click at [613, 22] on button "Search... ⌘ K" at bounding box center [672, 27] width 289 height 30
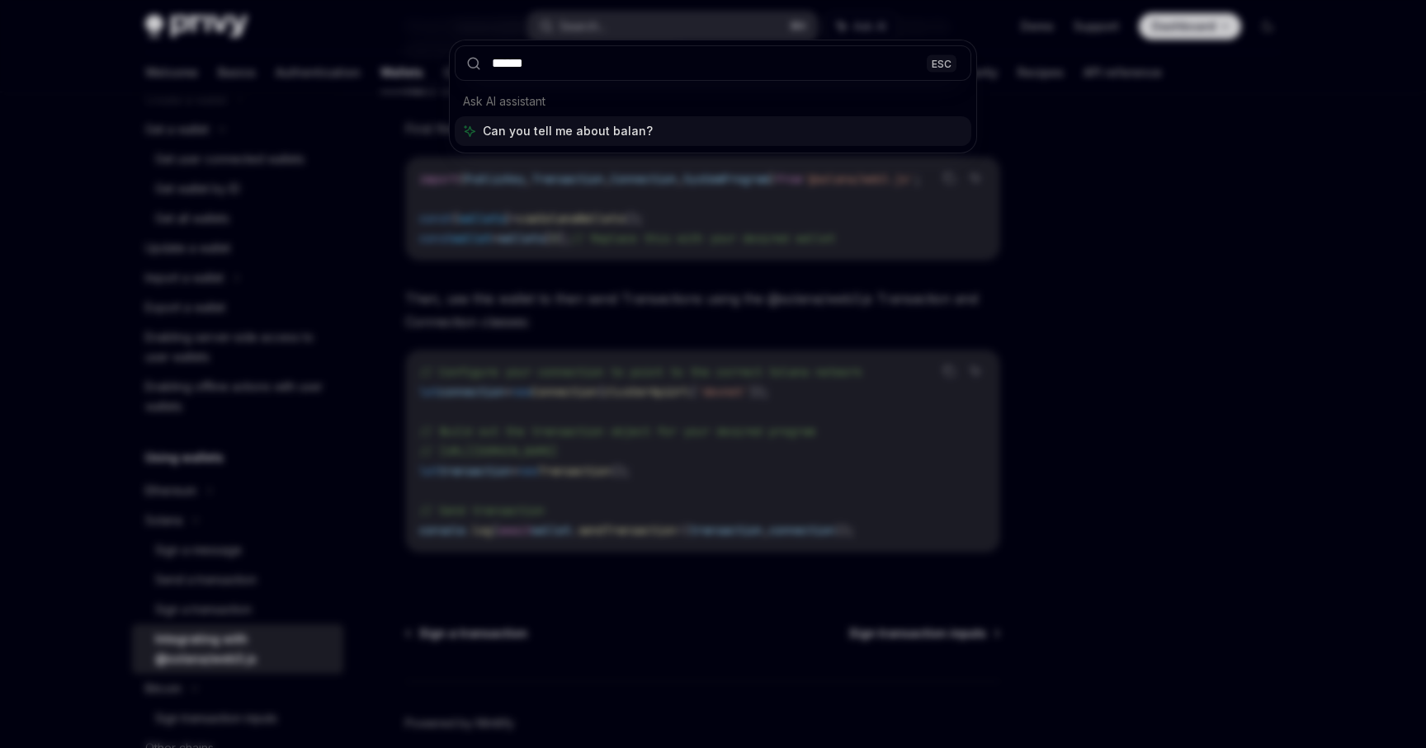
type input "*******"
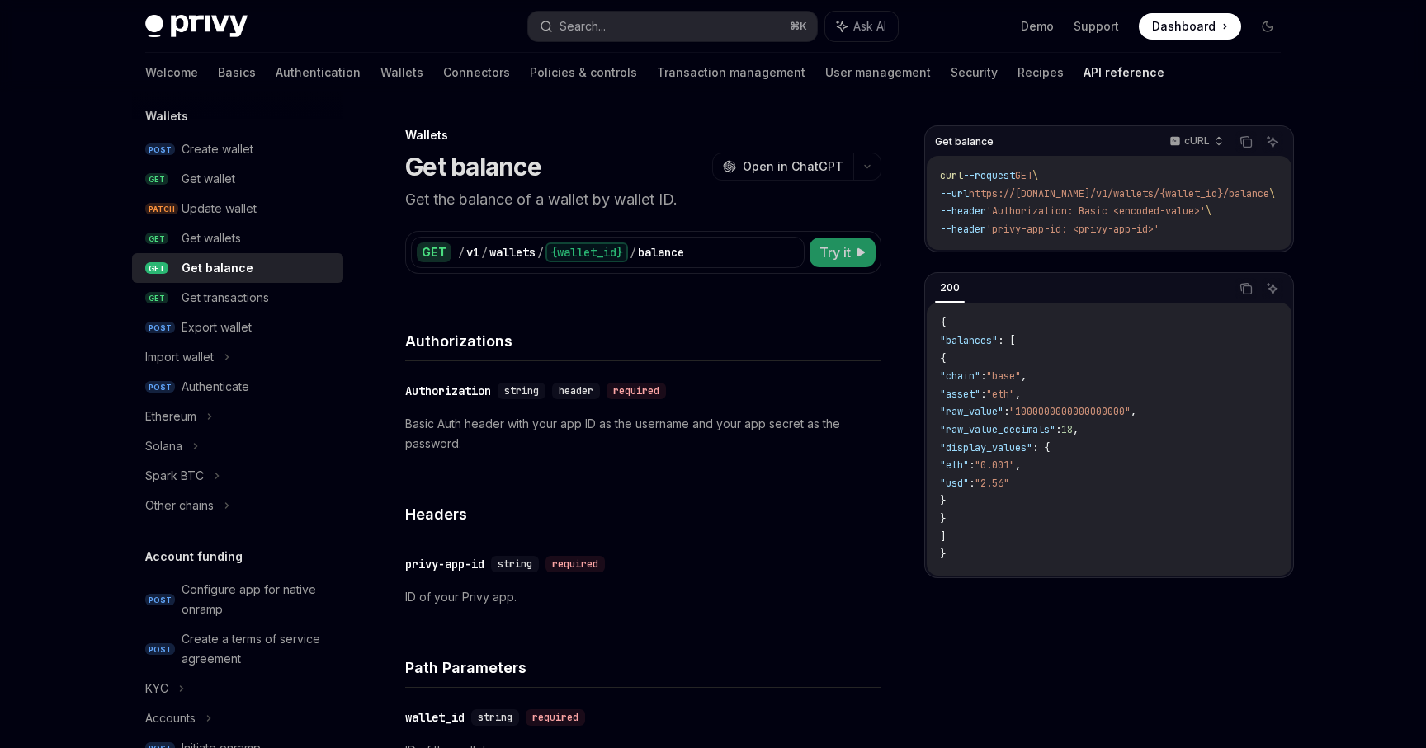
click at [834, 249] on span "Try it" at bounding box center [834, 253] width 31 height 20
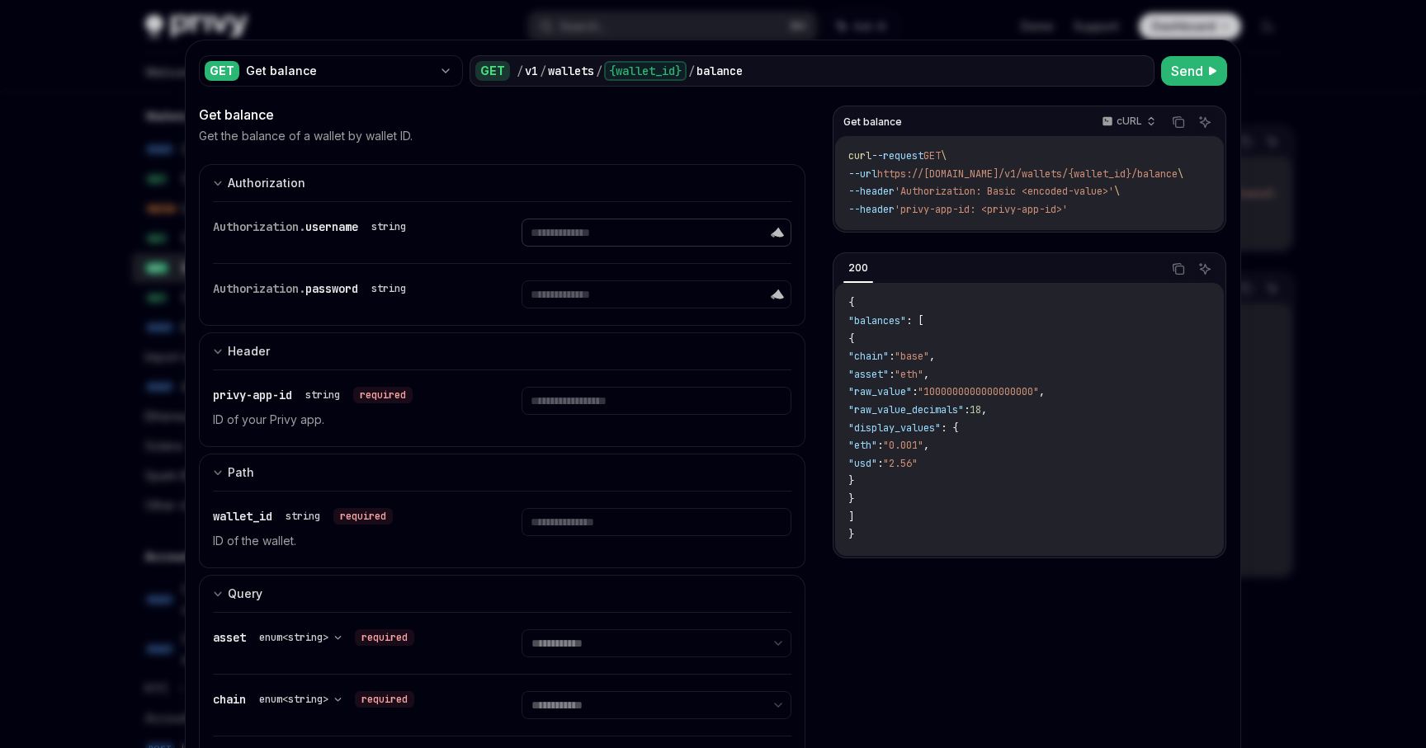
click at [687, 225] on input "text" at bounding box center [656, 233] width 269 height 28
click at [27, 425] on div at bounding box center [713, 374] width 1426 height 748
type textarea "*"
